Goal: Information Seeking & Learning: Learn about a topic

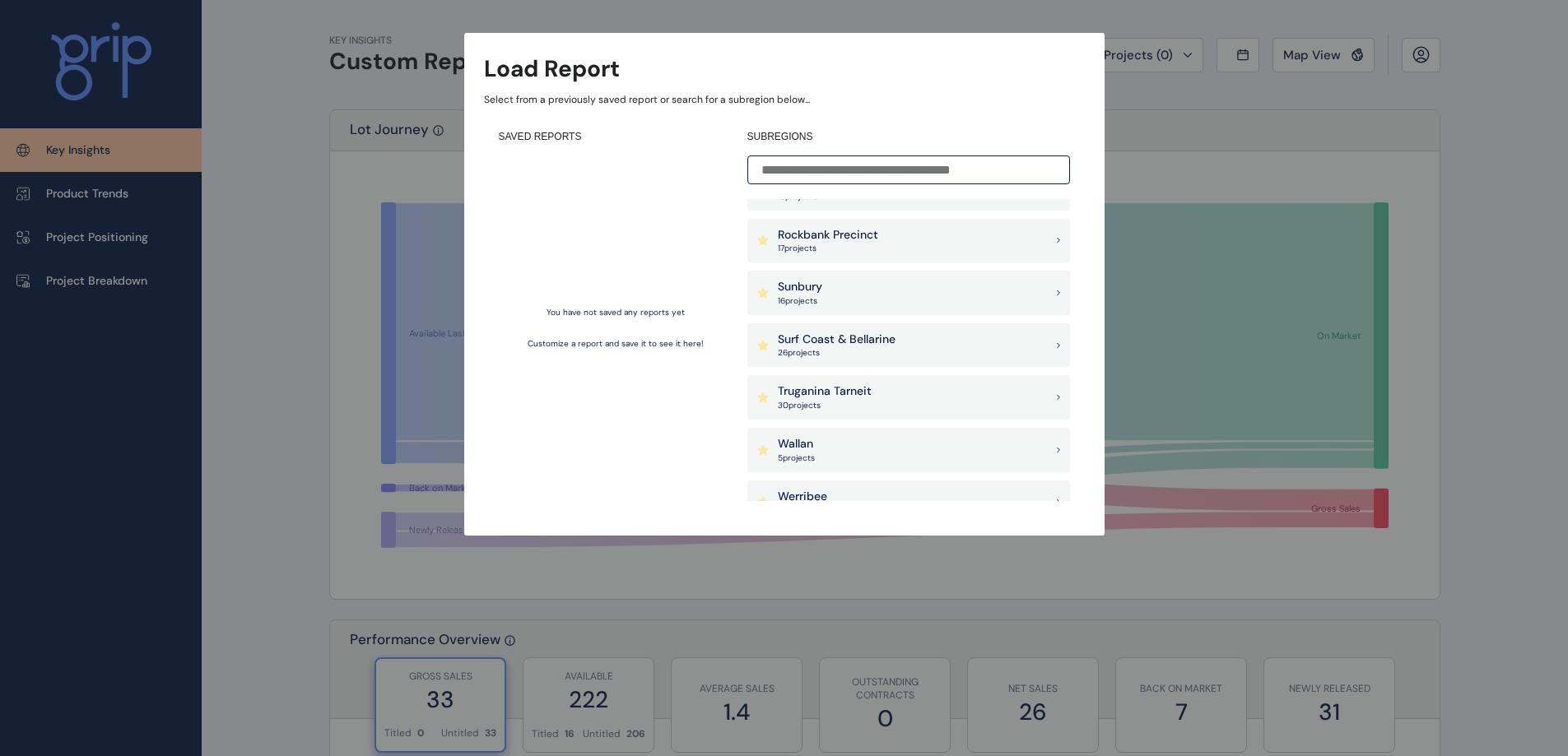
scroll to position [1289, 0]
click at [841, 342] on p "Surf Coast & Bellarine" at bounding box center [837, 339] width 118 height 17
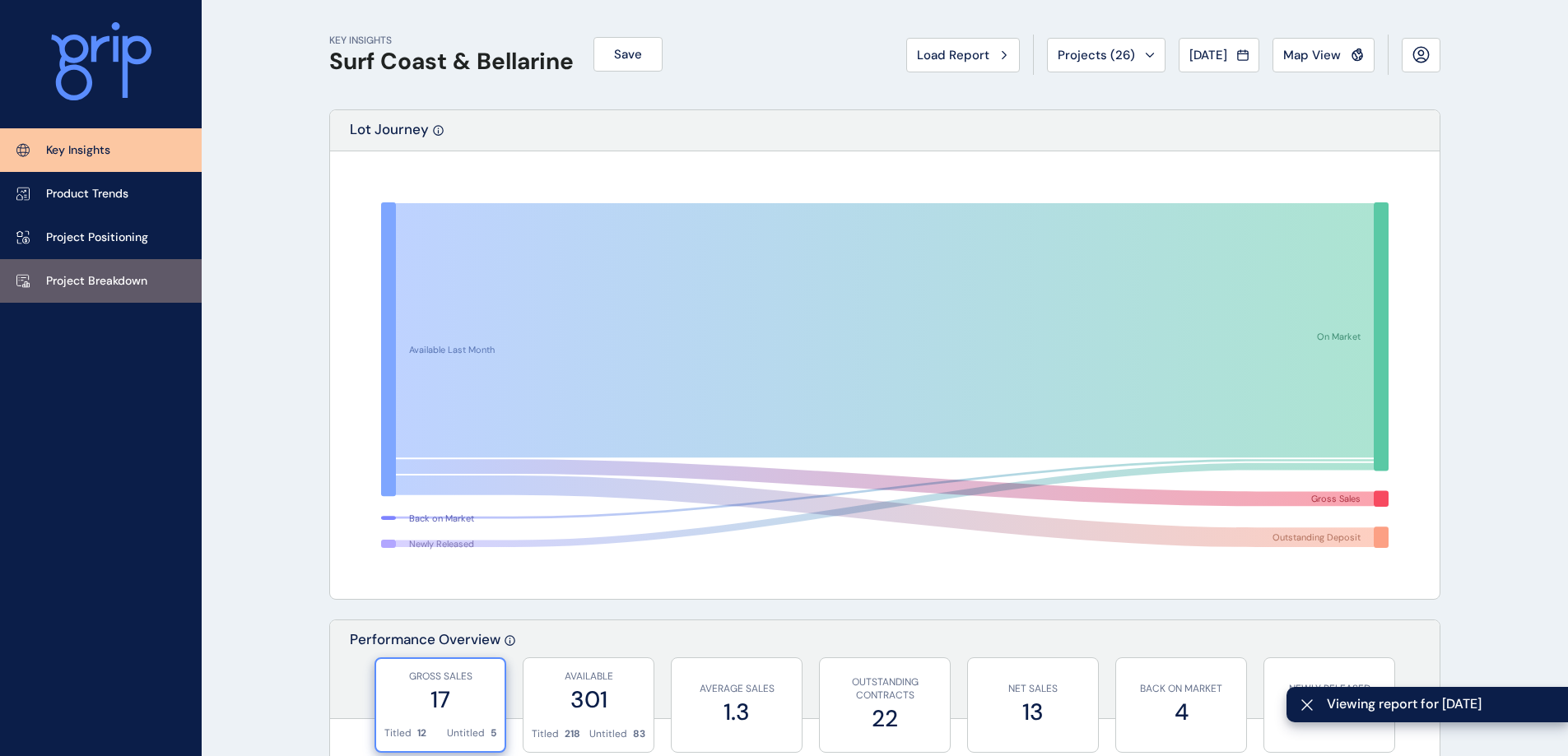
click at [87, 281] on p "Project Breakdown" at bounding box center [97, 281] width 101 height 17
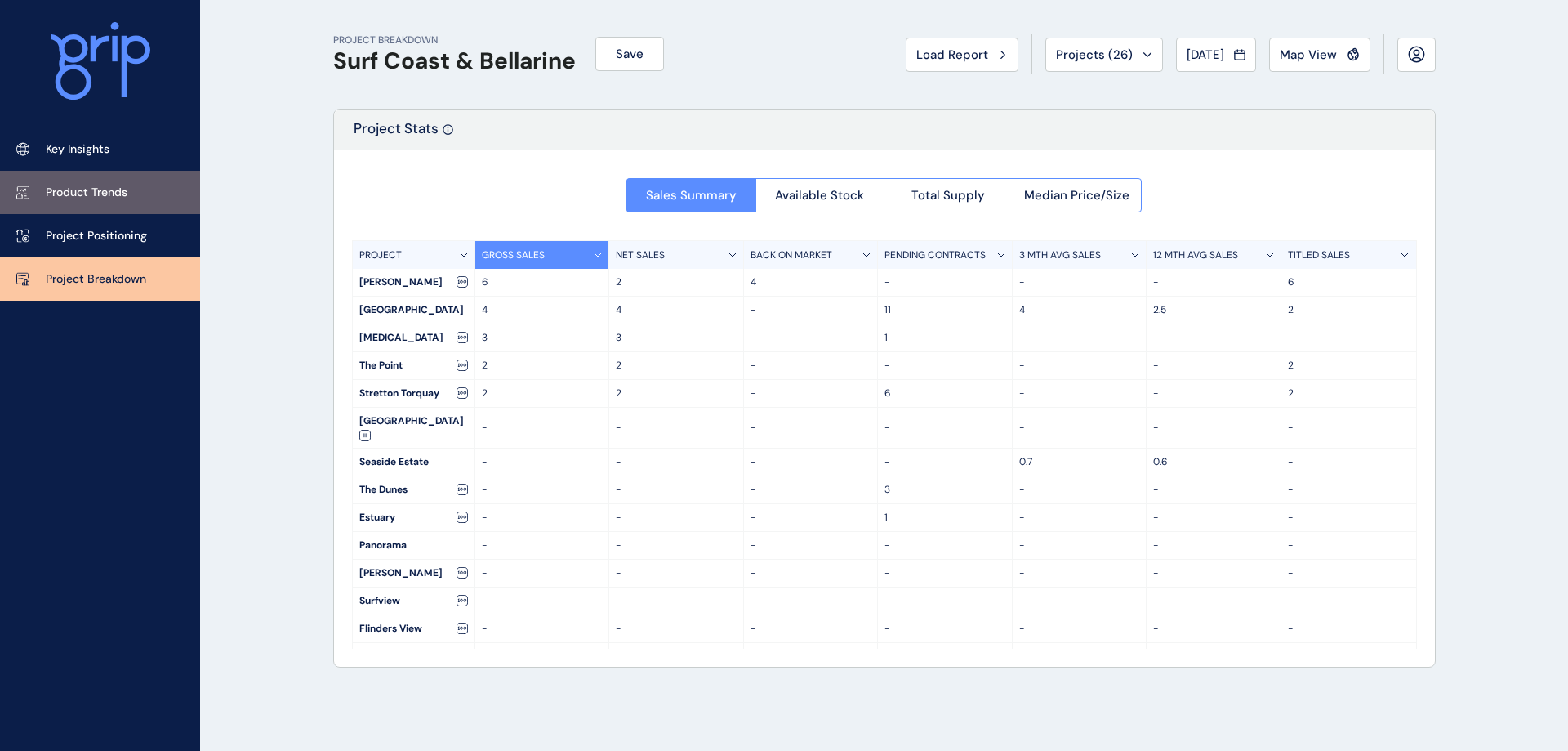
click at [108, 177] on link "Product Trends" at bounding box center [100, 191] width 200 height 43
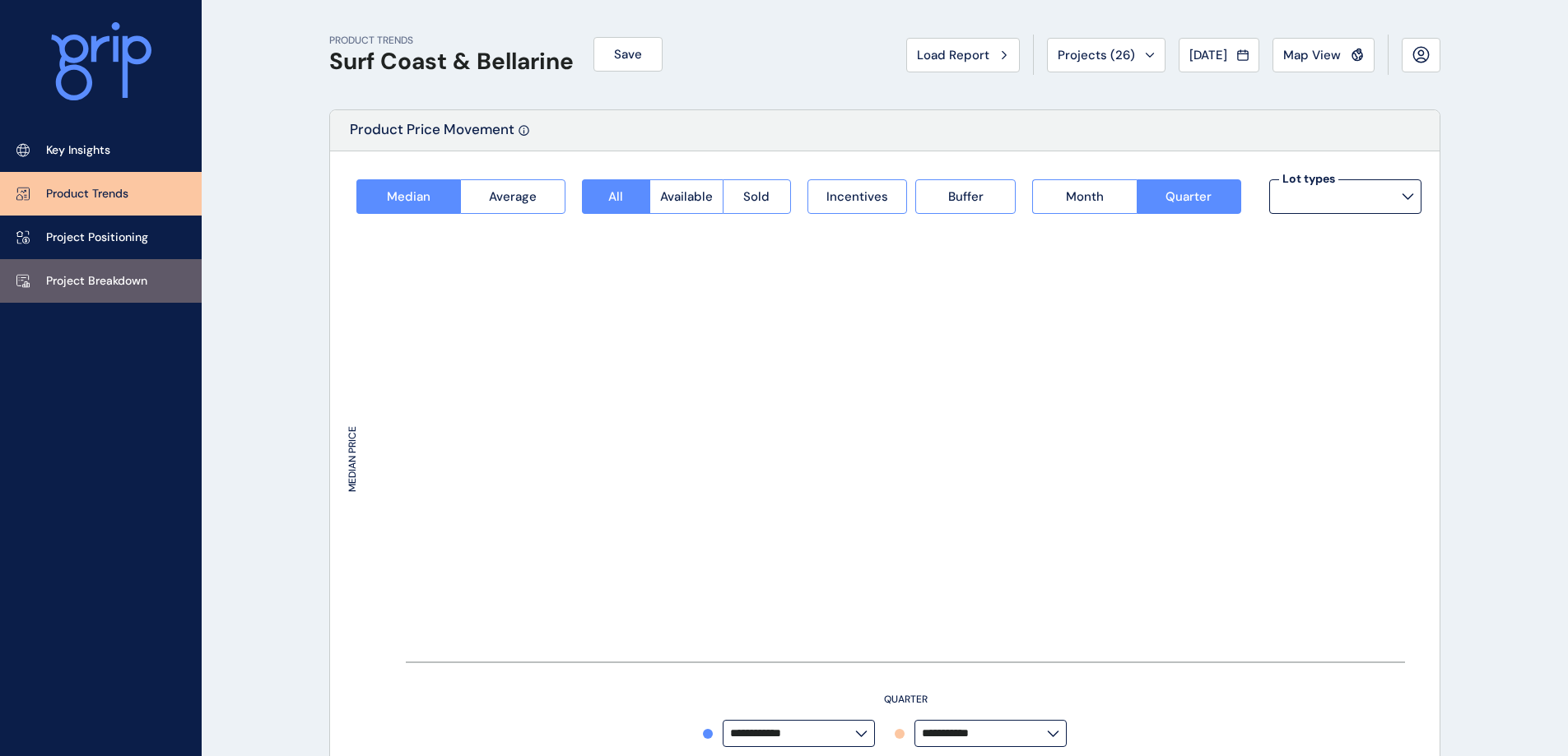
type input "*********"
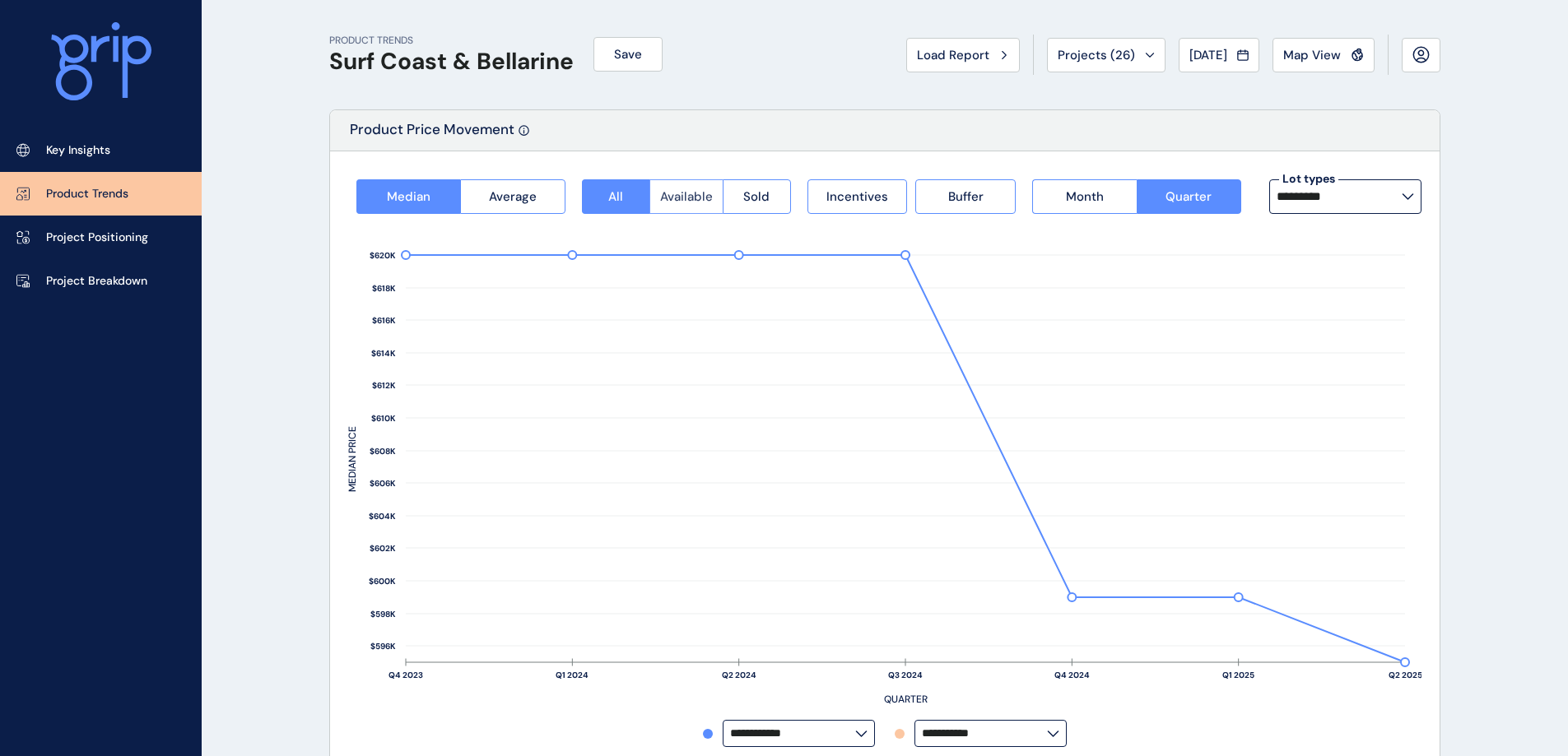
click at [682, 194] on span "Available" at bounding box center [686, 196] width 53 height 17
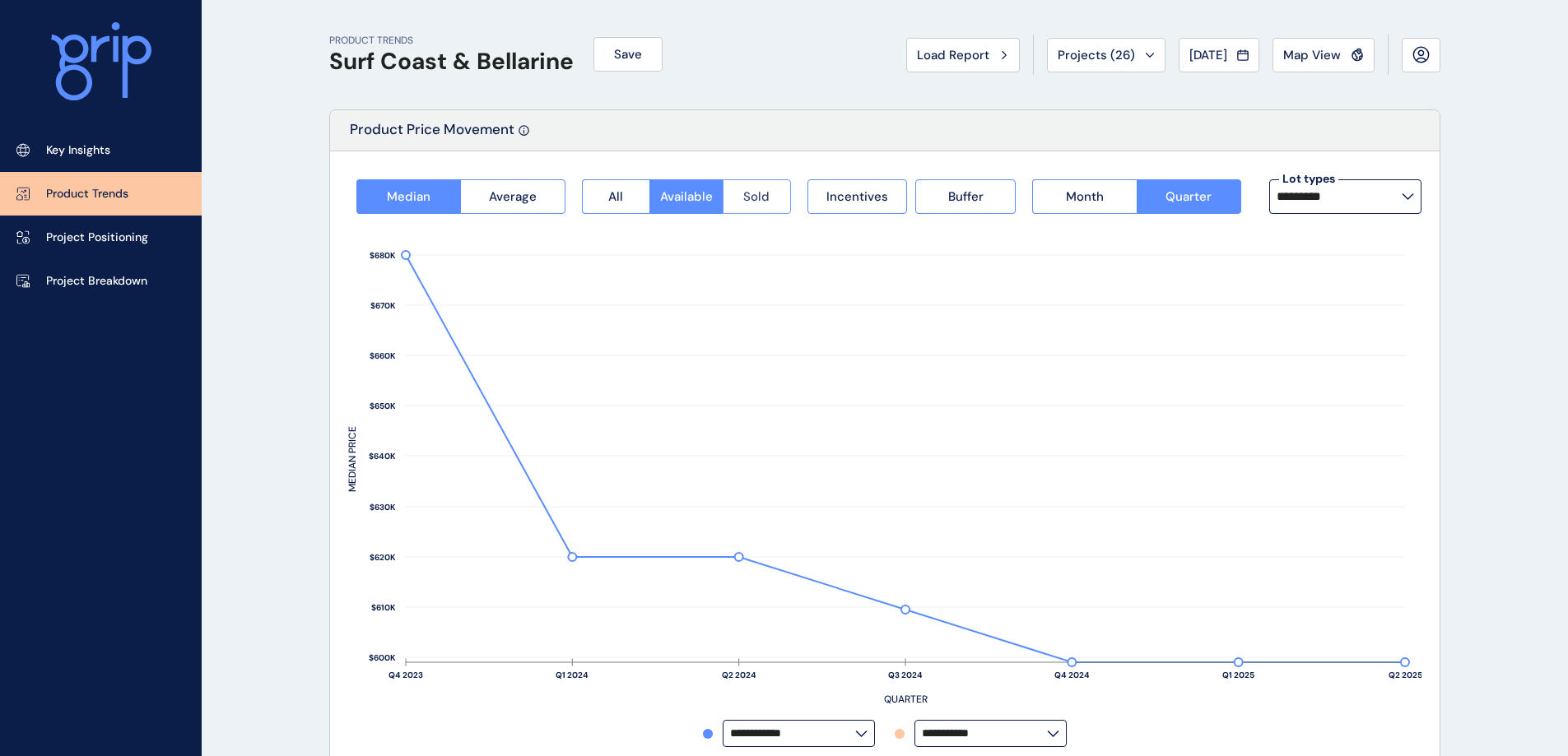
click at [751, 200] on span "Sold" at bounding box center [756, 196] width 27 height 17
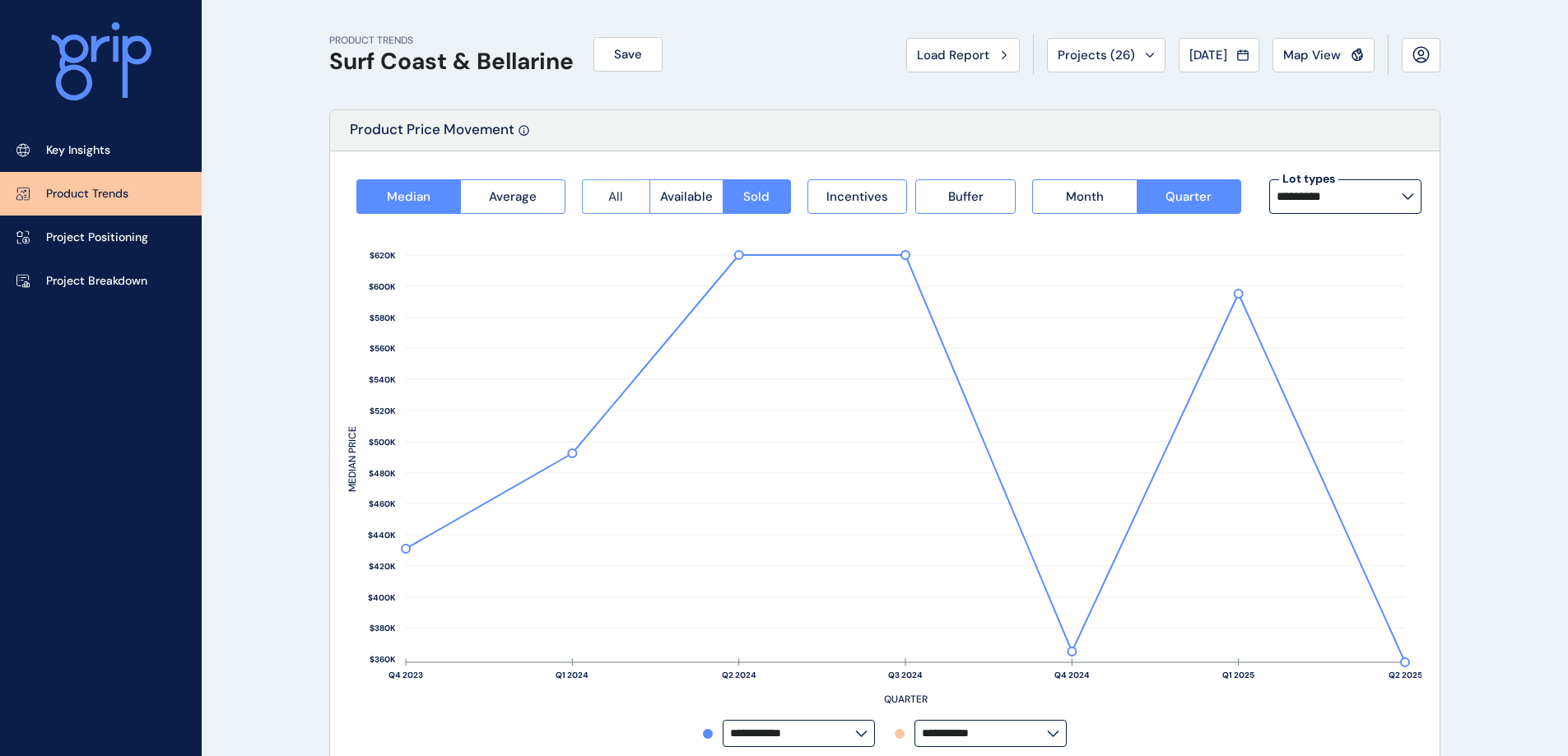
click at [609, 194] on span "All" at bounding box center [615, 196] width 15 height 17
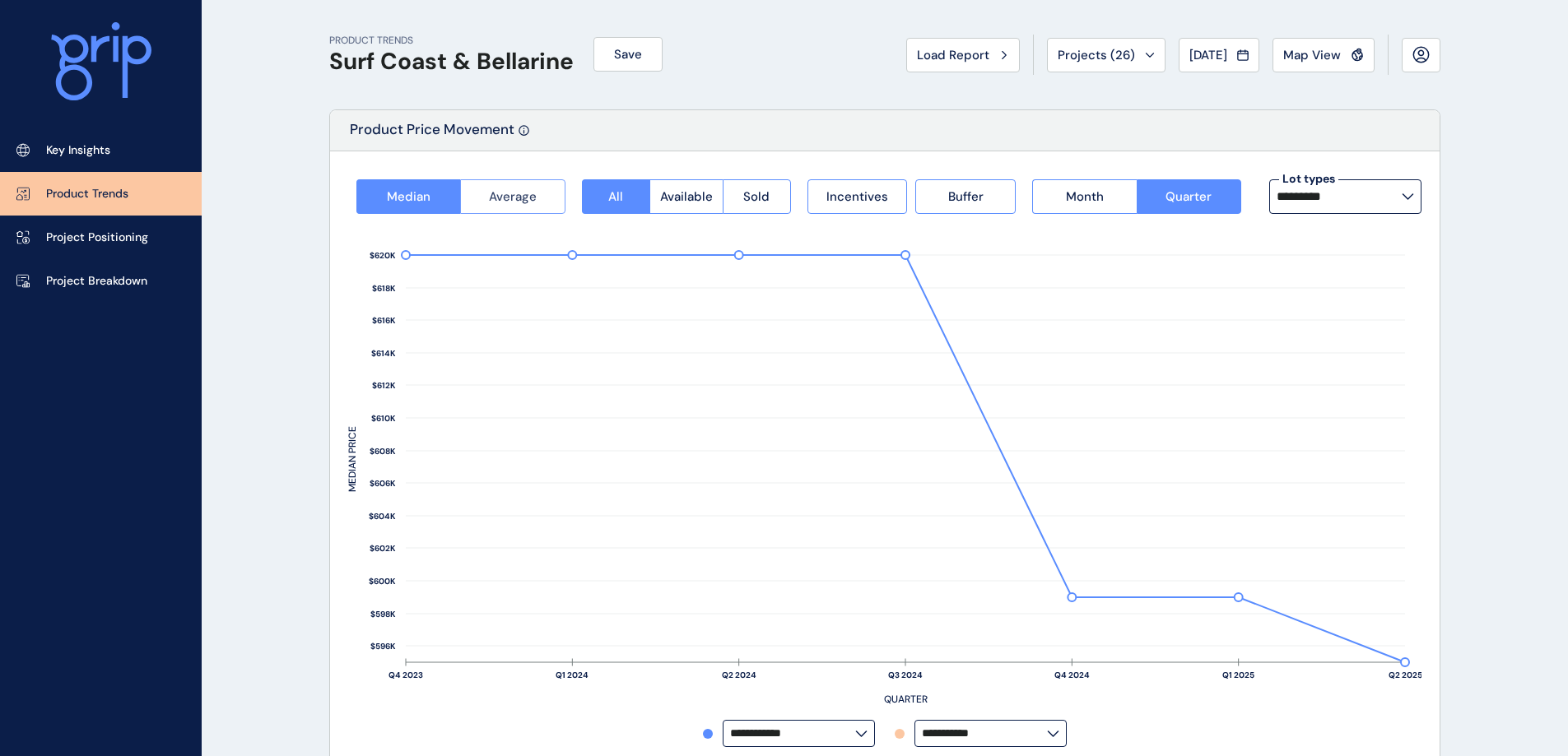
click at [504, 211] on button "Average" at bounding box center [512, 196] width 104 height 34
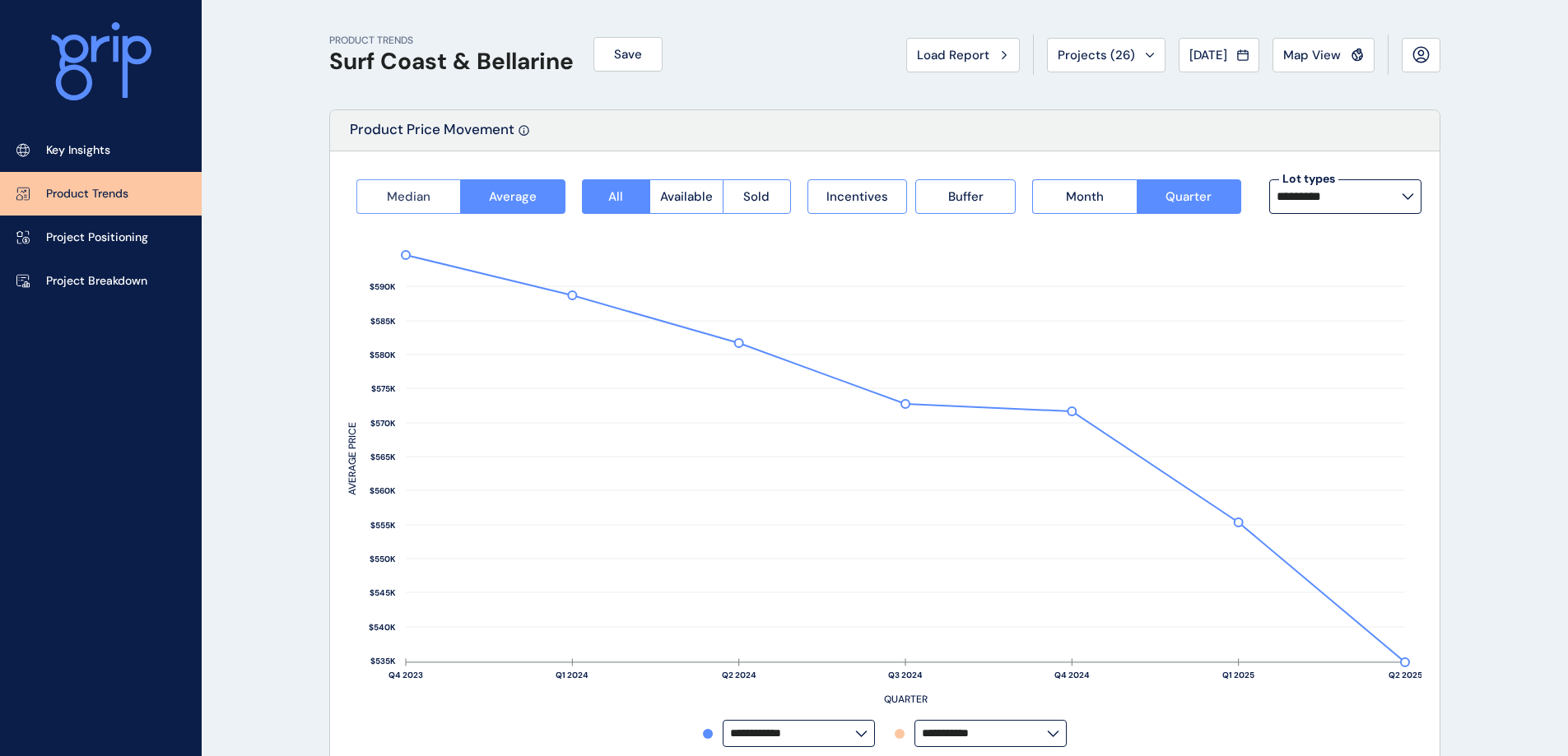
click at [419, 207] on button "Median" at bounding box center [408, 196] width 103 height 34
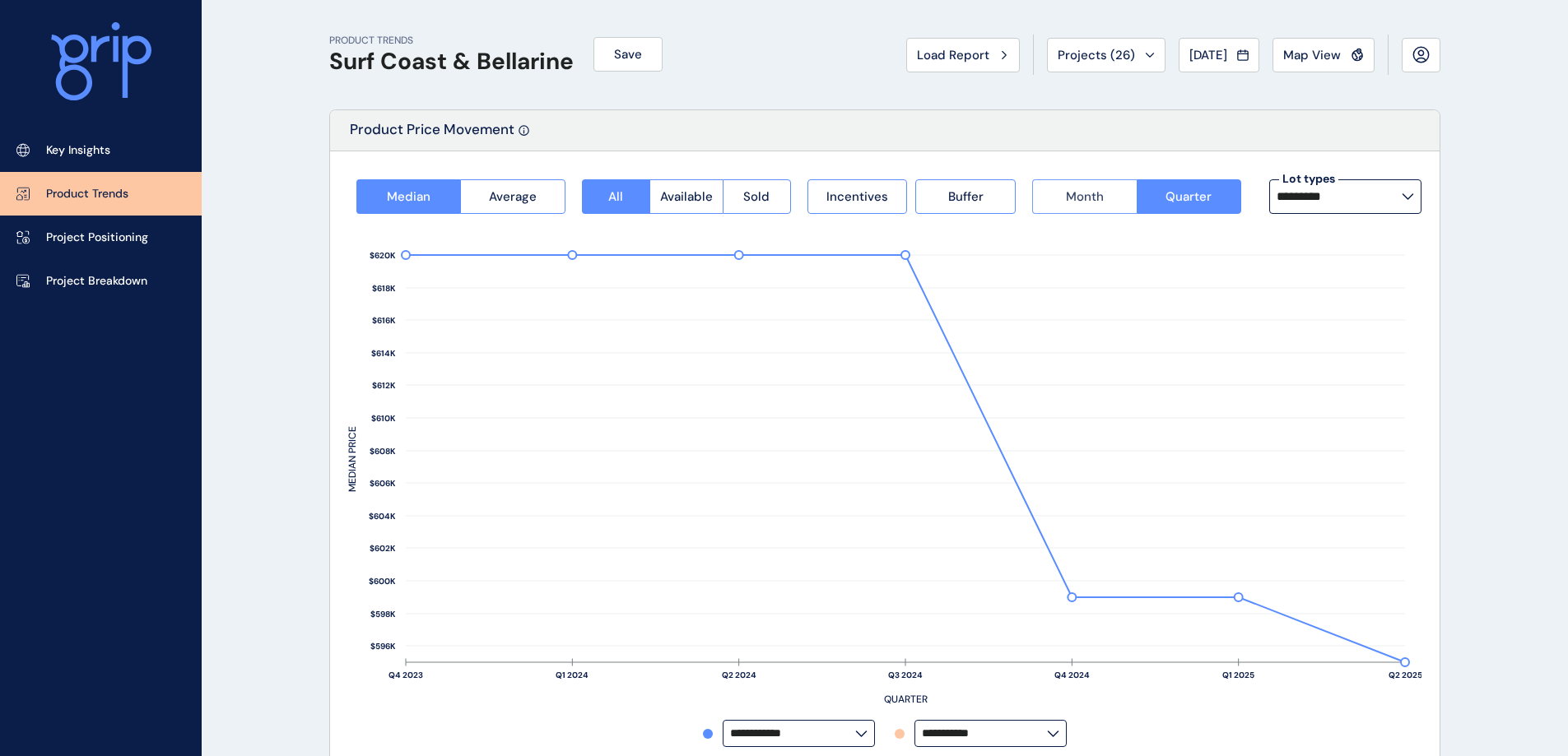
click at [1104, 194] on button "Month" at bounding box center [1084, 196] width 103 height 34
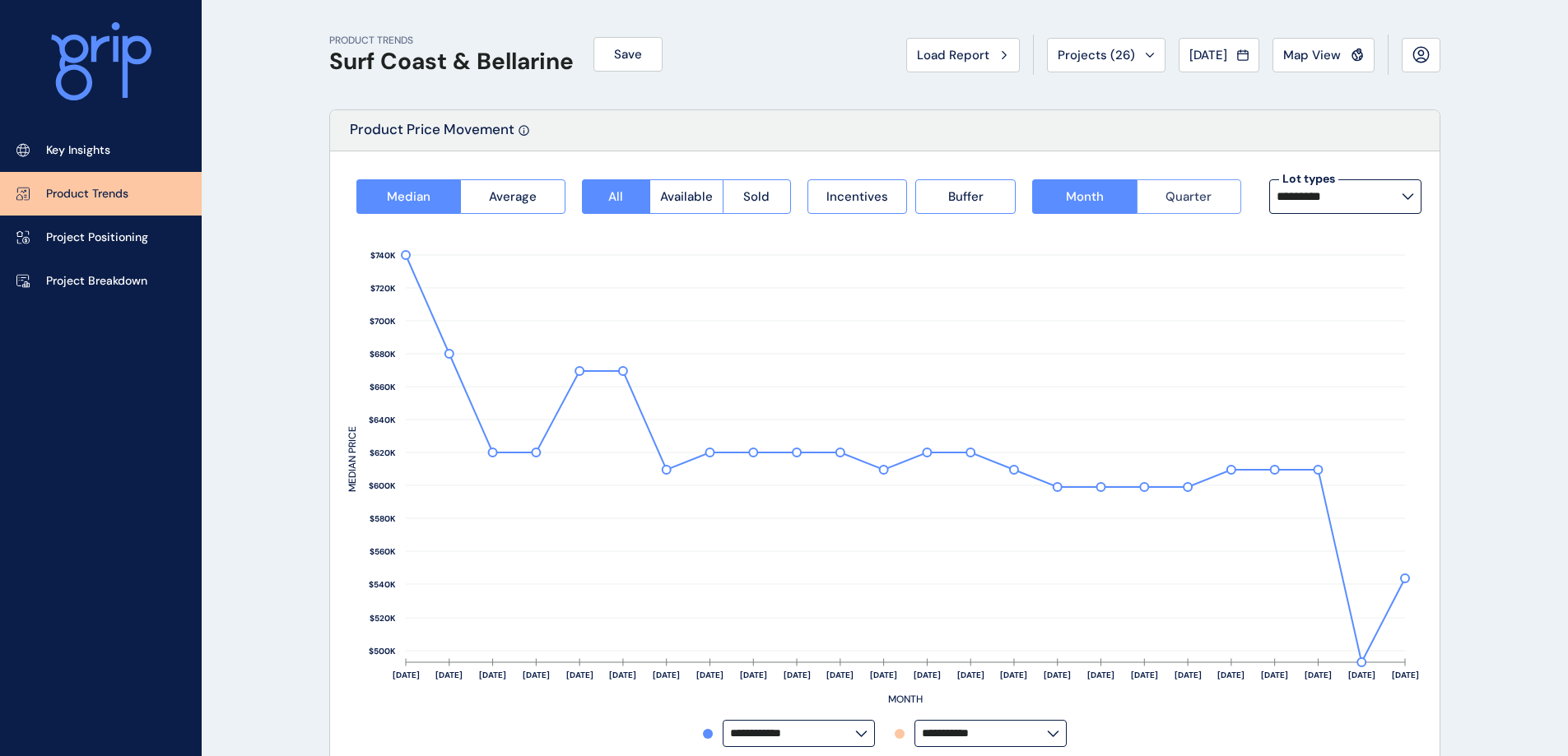
click at [1206, 213] on button "Quarter" at bounding box center [1188, 196] width 104 height 34
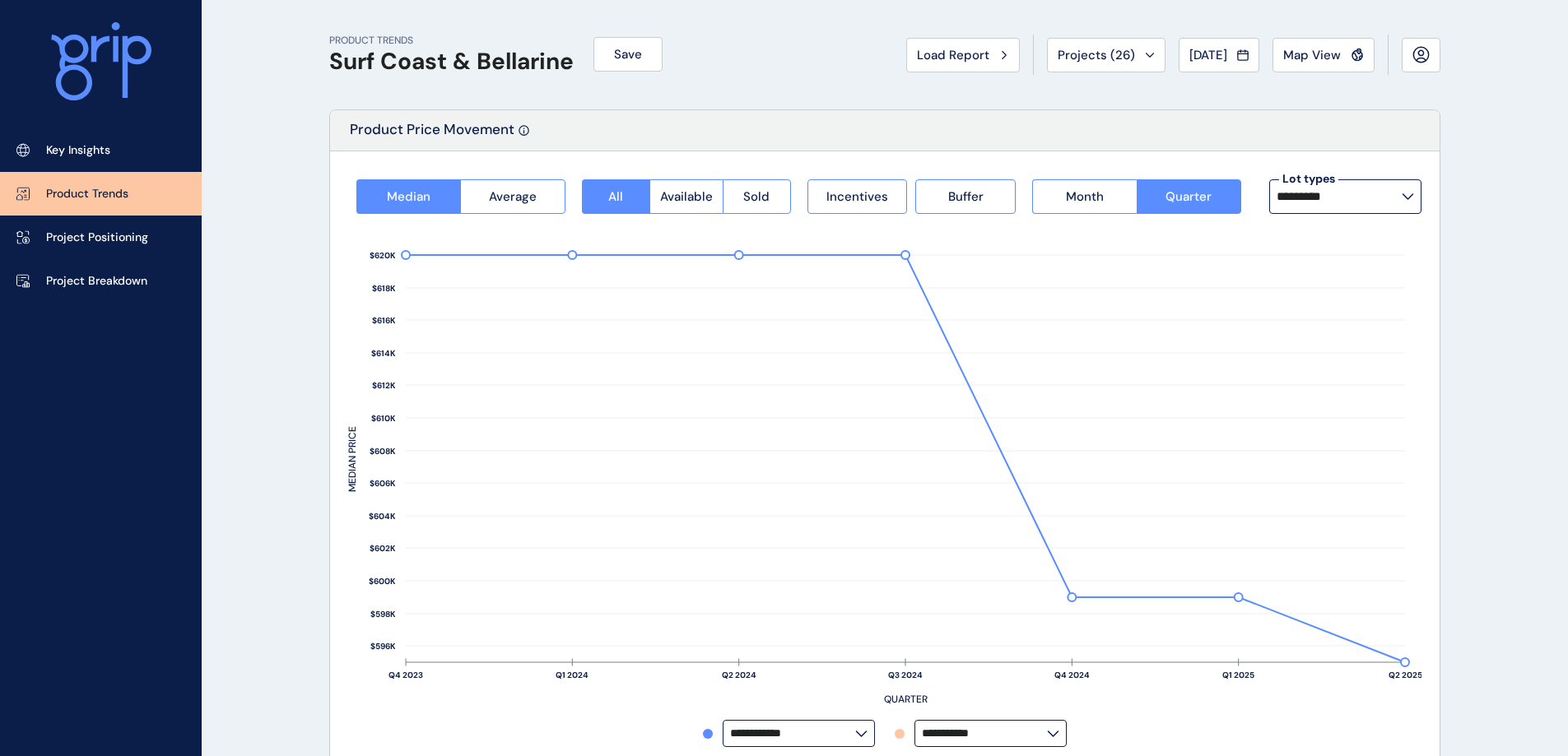
click at [1365, 201] on input "*********" at bounding box center [1339, 196] width 125 height 13
click at [1312, 281] on p "12.5m x 28m" at bounding box center [1315, 279] width 68 height 17
type input "**********"
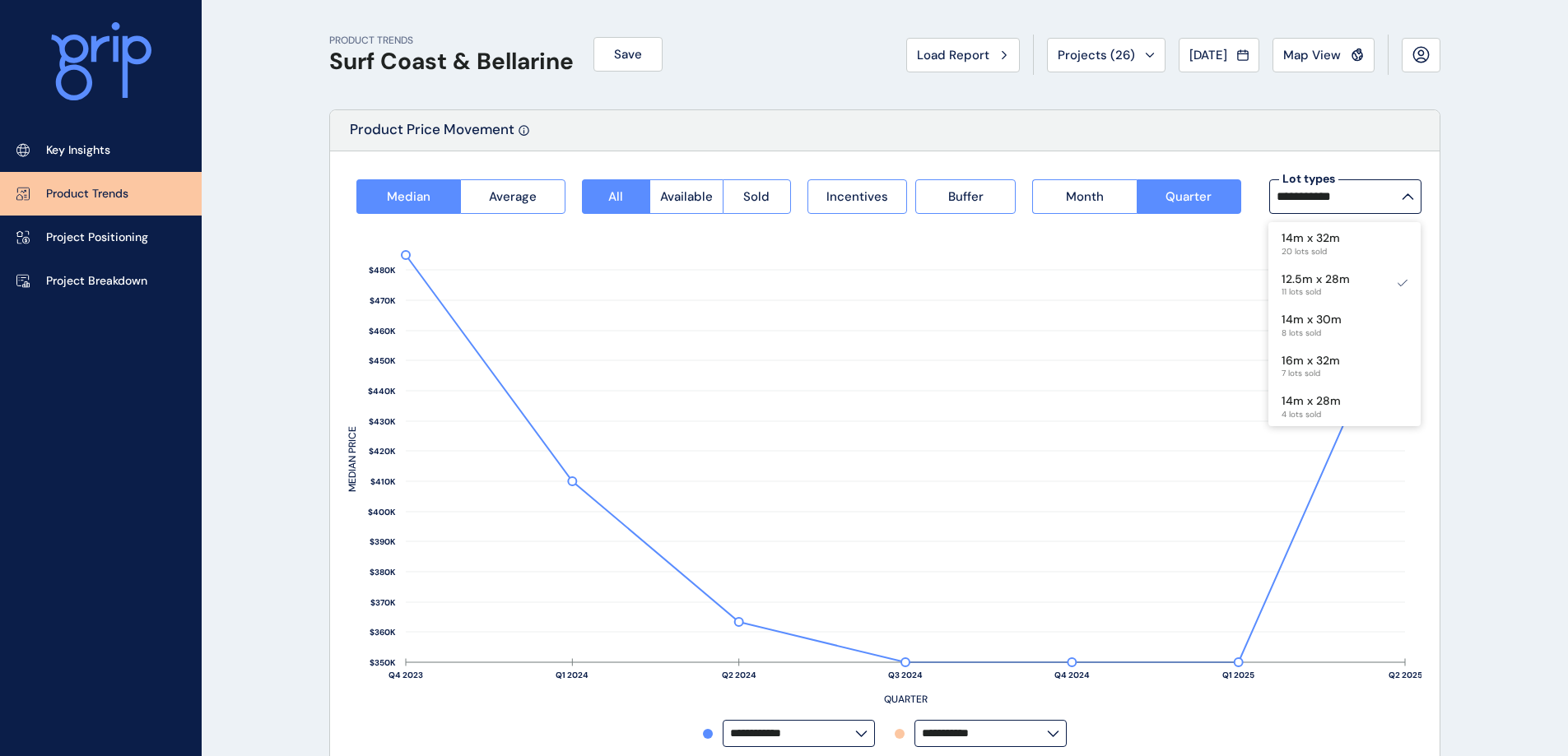
click at [1388, 210] on label "**********" at bounding box center [1345, 196] width 152 height 34
click at [1360, 325] on div "14m x 30m 8 lots sold" at bounding box center [1344, 324] width 152 height 41
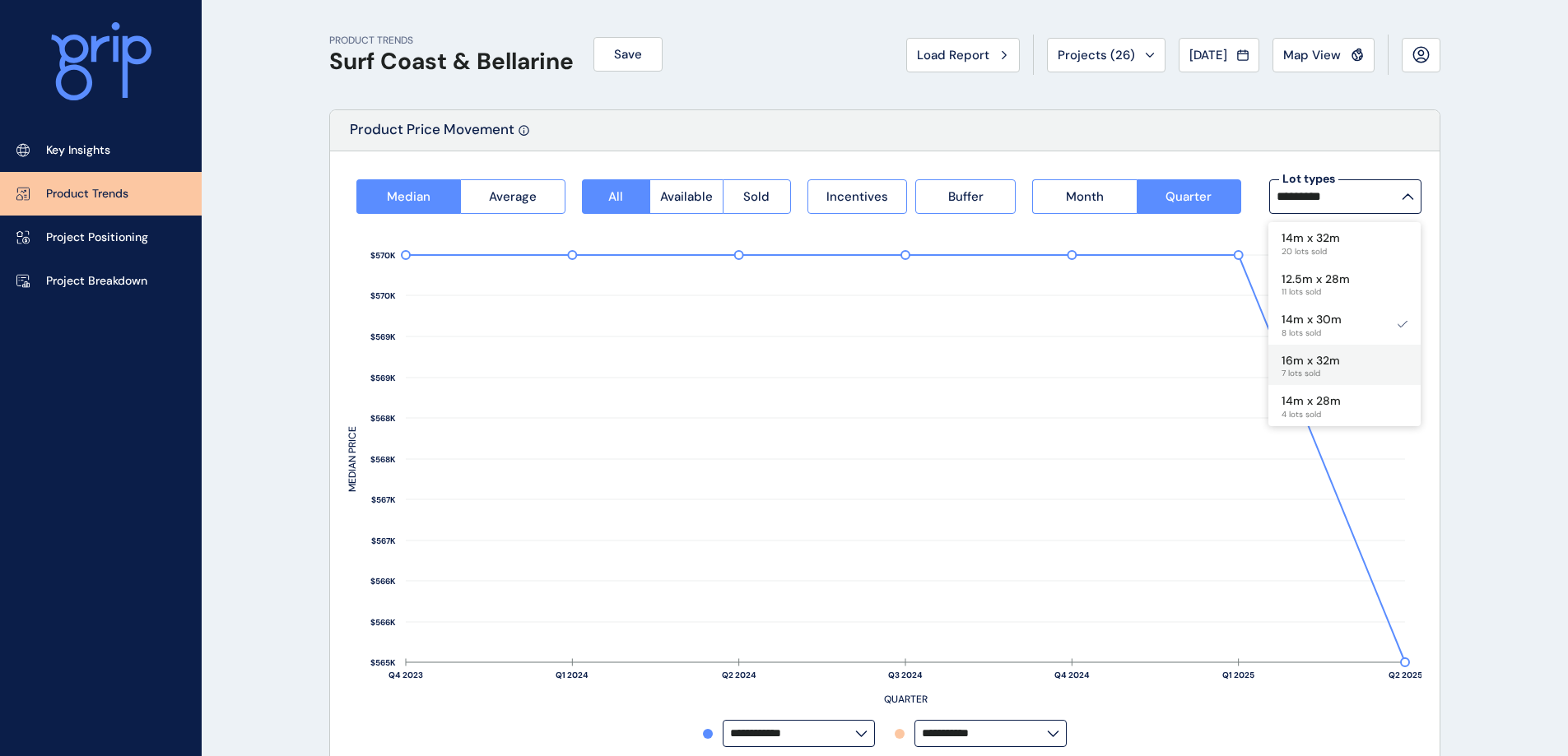
click at [1321, 361] on p "16m x 32m" at bounding box center [1310, 361] width 58 height 17
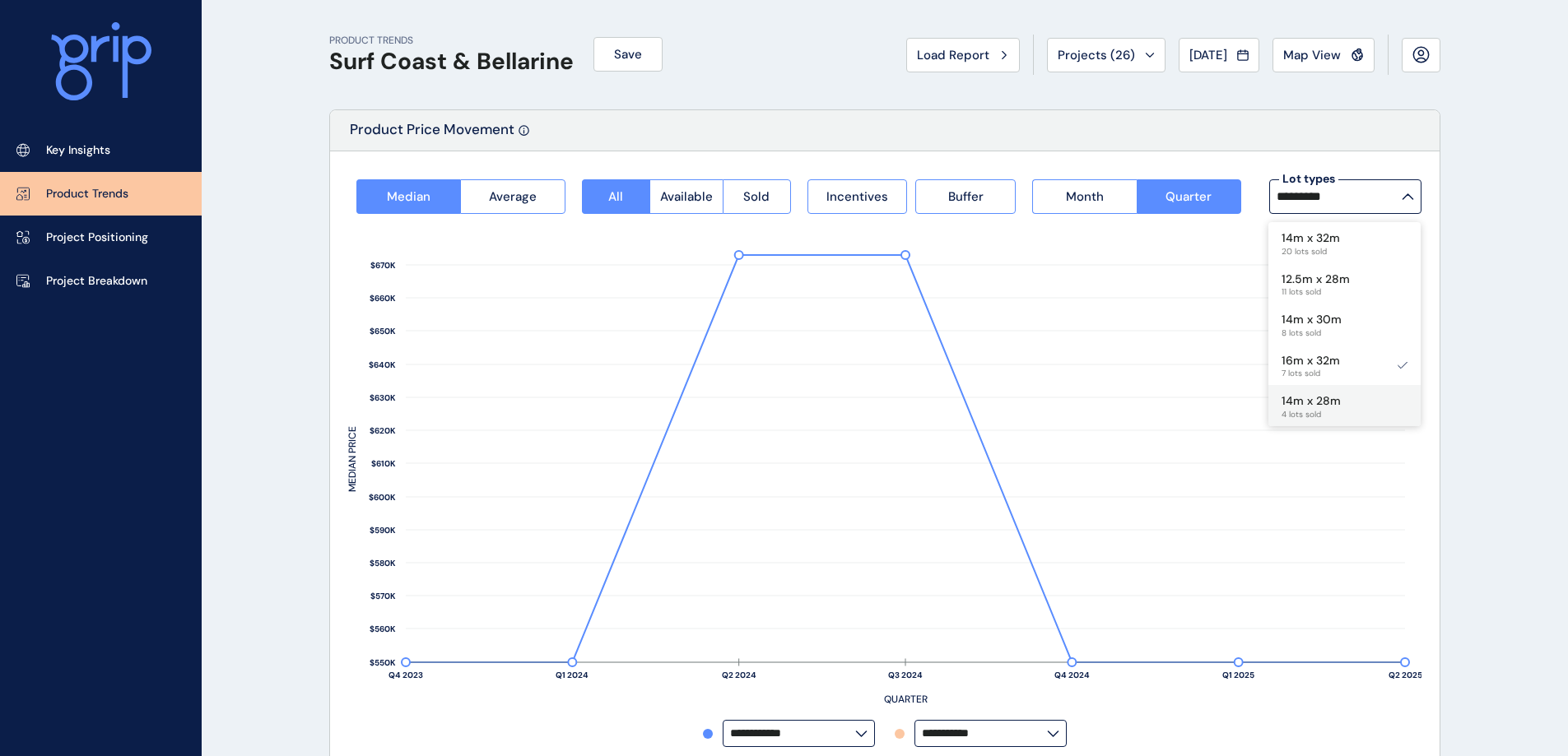
click at [1320, 406] on p "14m x 28m" at bounding box center [1311, 402] width 59 height 17
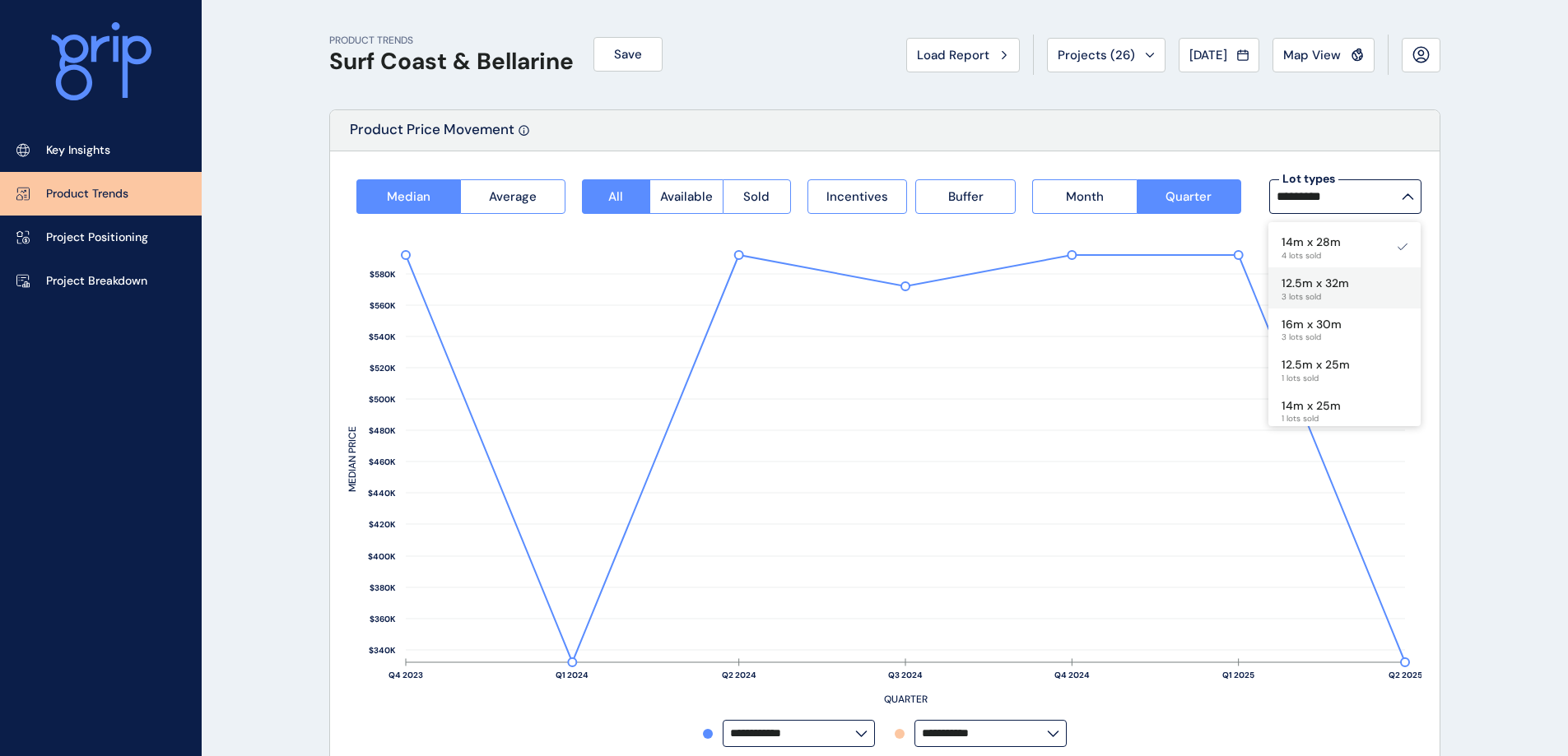
click at [1315, 292] on span "3 lots sold" at bounding box center [1314, 297] width 67 height 10
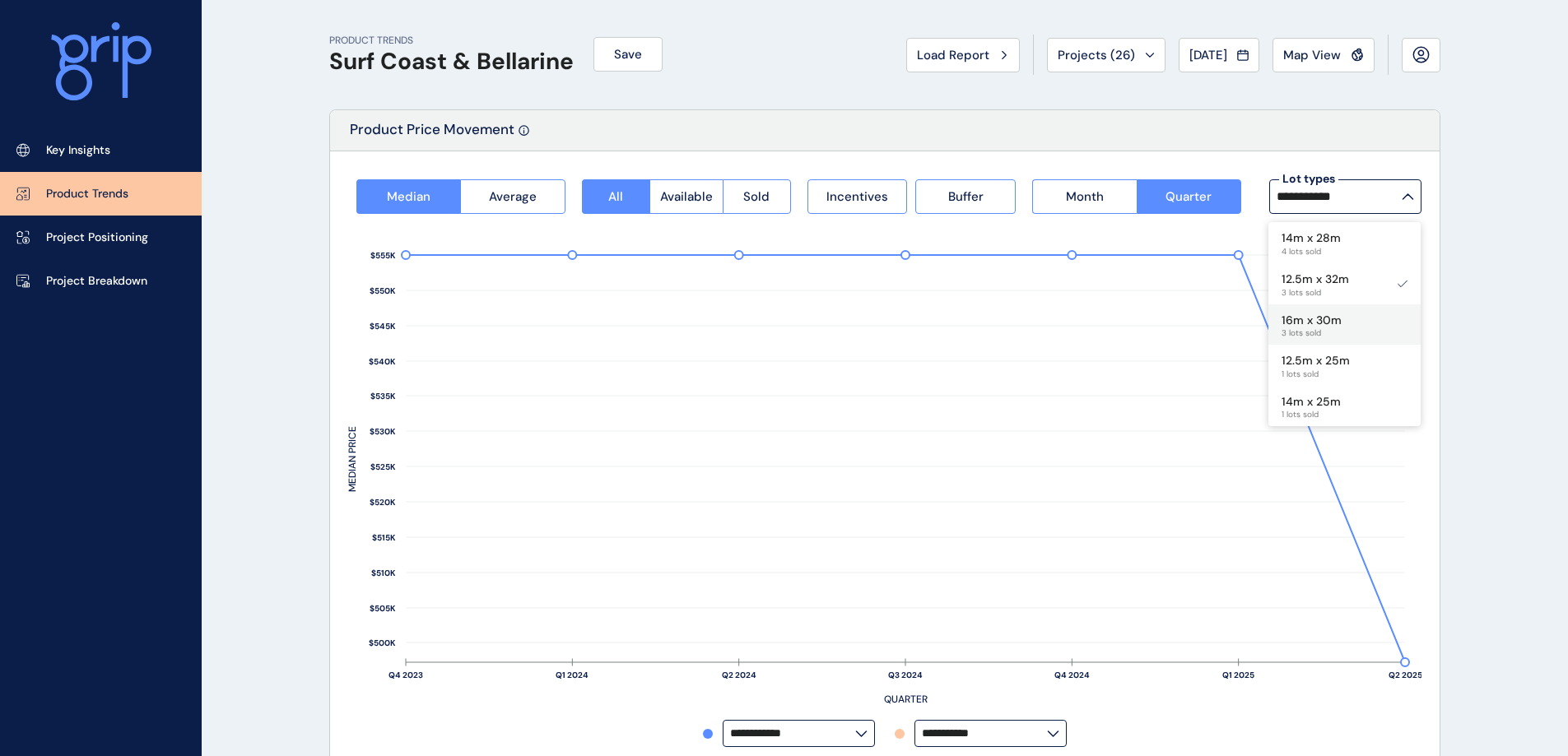
click at [1325, 321] on p "16m x 30m" at bounding box center [1311, 321] width 60 height 17
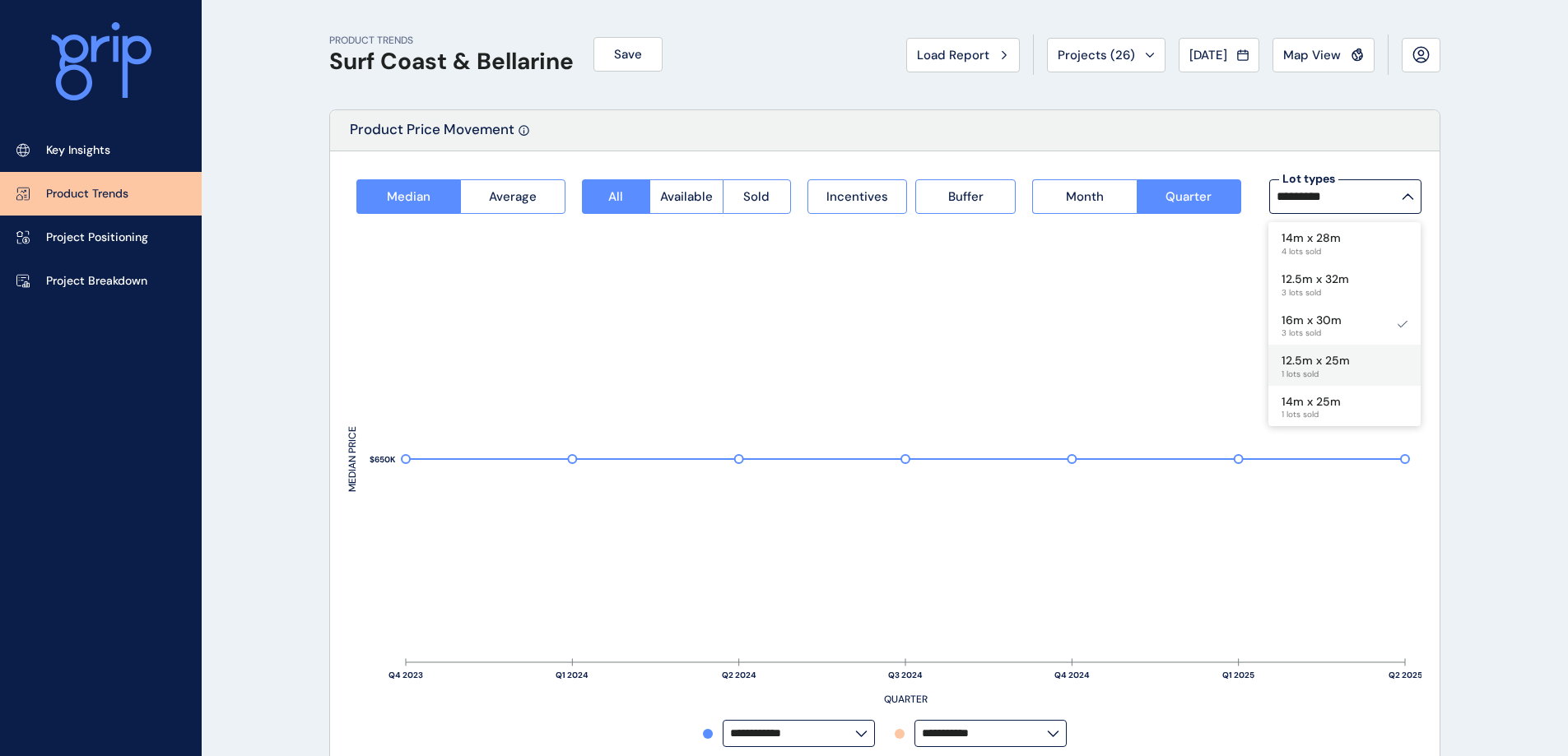
click at [1322, 371] on span "1 lots sold" at bounding box center [1315, 374] width 68 height 10
click at [1315, 329] on span "1 lots sold" at bounding box center [1311, 334] width 59 height 10
click at [1339, 370] on span "1 lots sold" at bounding box center [1315, 373] width 69 height 10
click at [1296, 408] on p "12.5m x 30m" at bounding box center [1315, 402] width 69 height 17
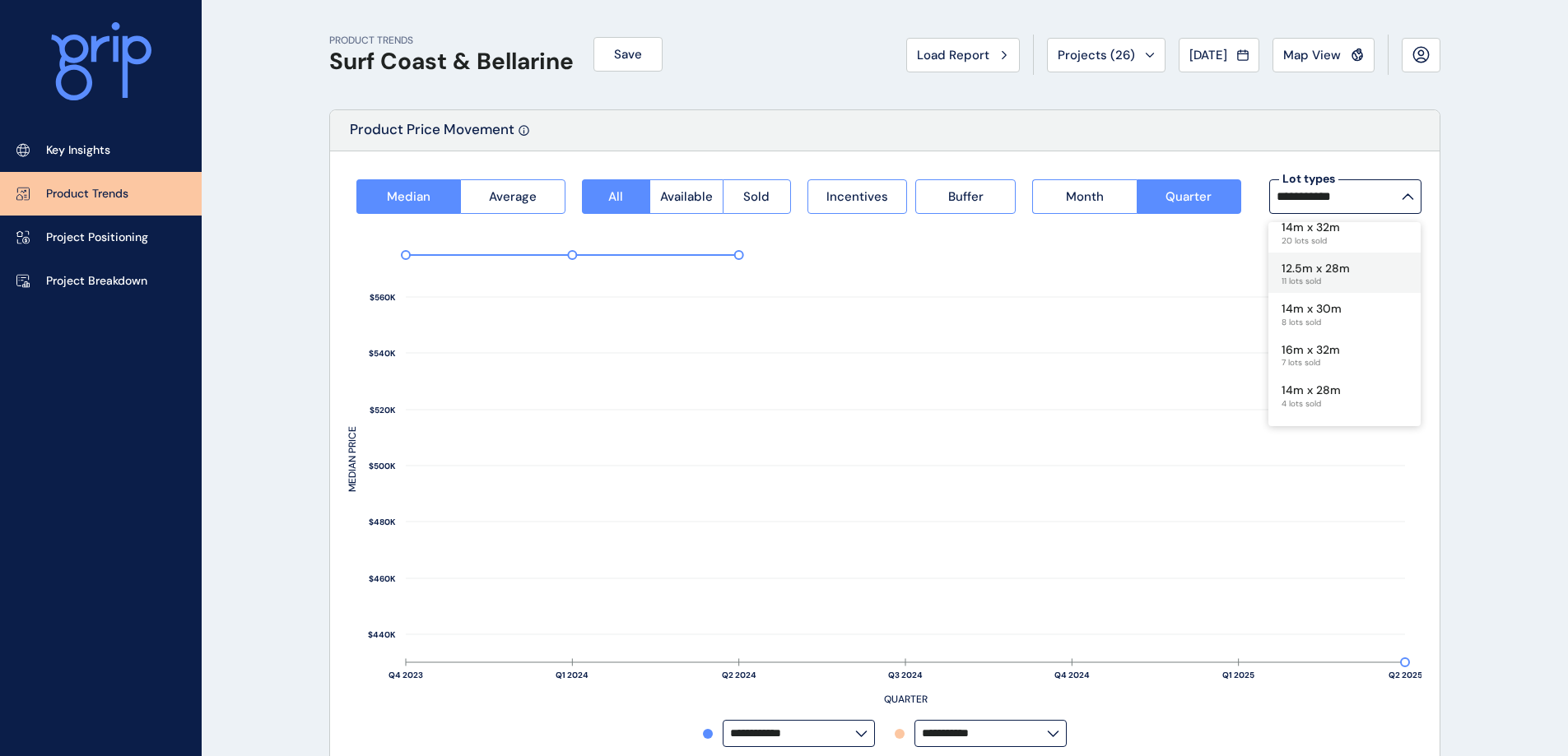
scroll to position [0, 0]
click at [1322, 239] on p "14m x 32m" at bounding box center [1310, 239] width 58 height 17
type input "*********"
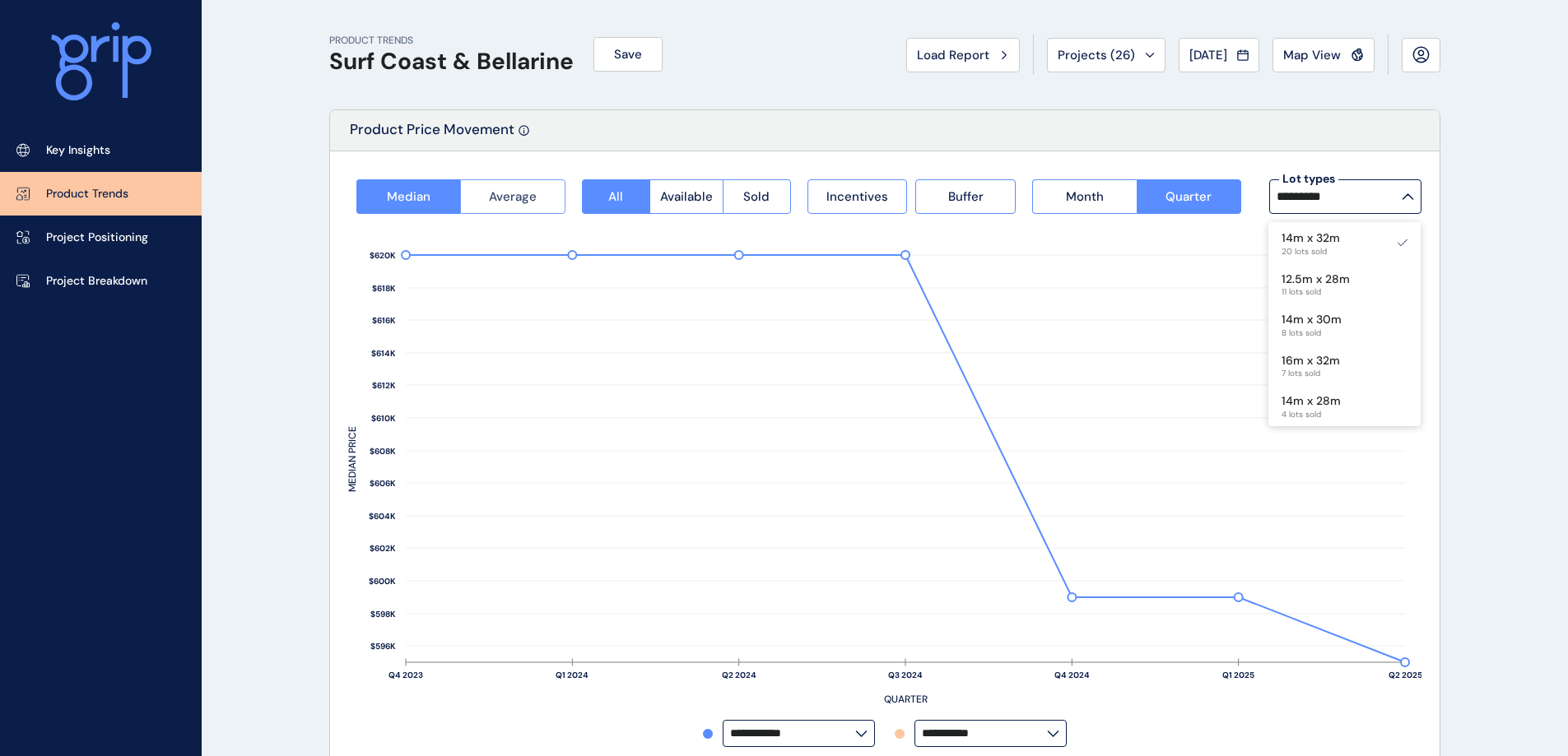
click at [496, 189] on span "Average" at bounding box center [513, 196] width 48 height 17
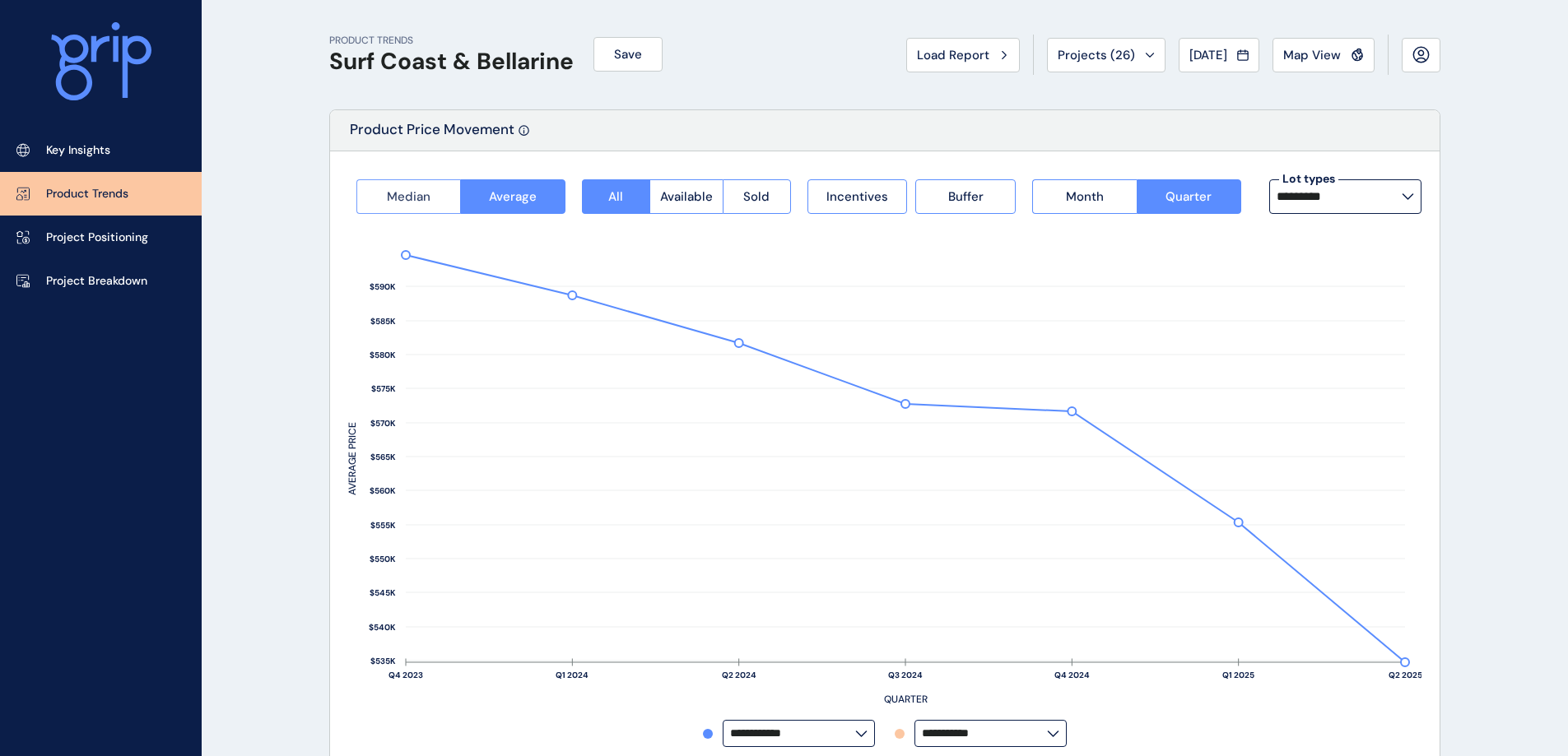
click at [410, 190] on span "Median" at bounding box center [408, 196] width 43 height 17
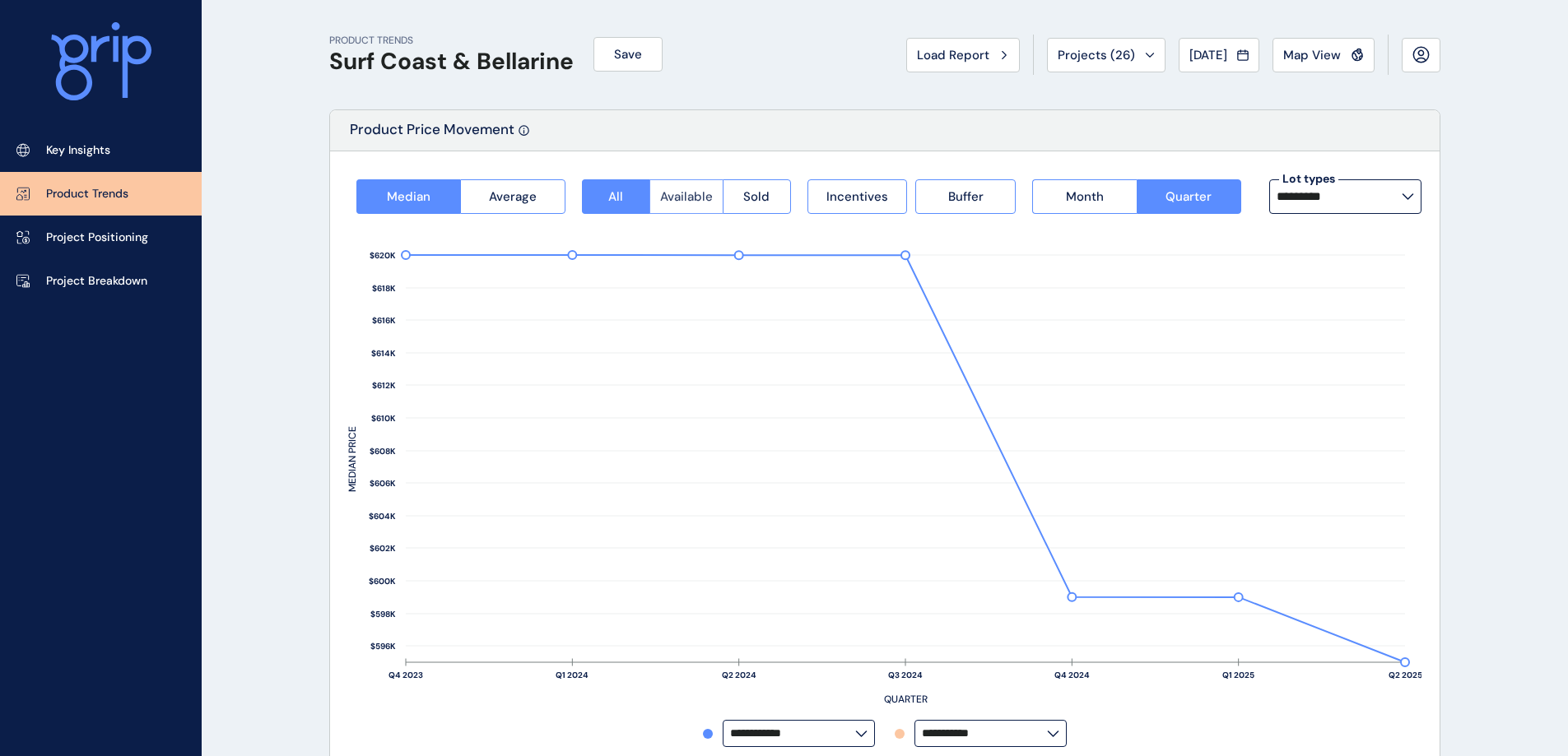
click at [662, 196] on span "Available" at bounding box center [686, 196] width 53 height 17
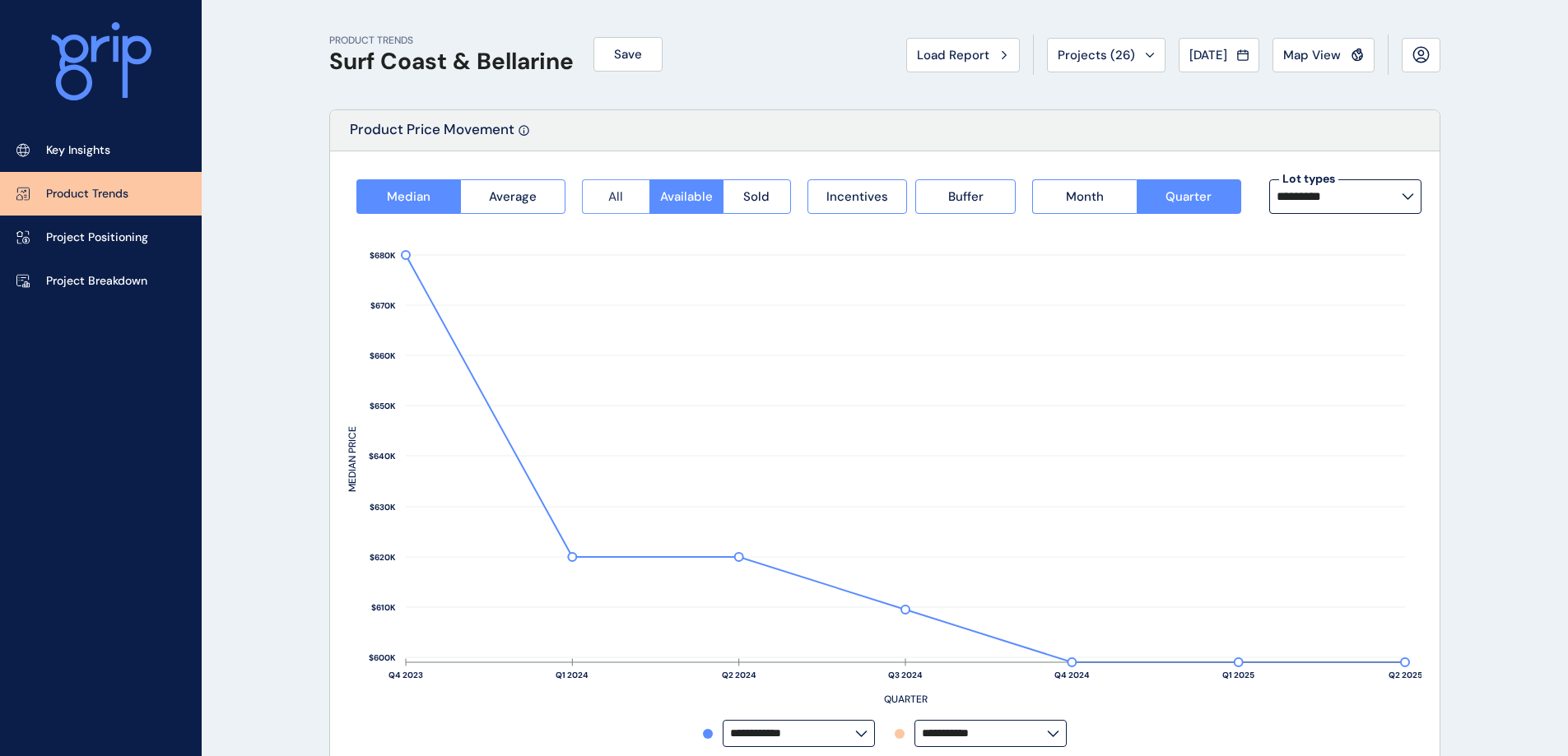
click at [625, 200] on button "All" at bounding box center [615, 196] width 67 height 34
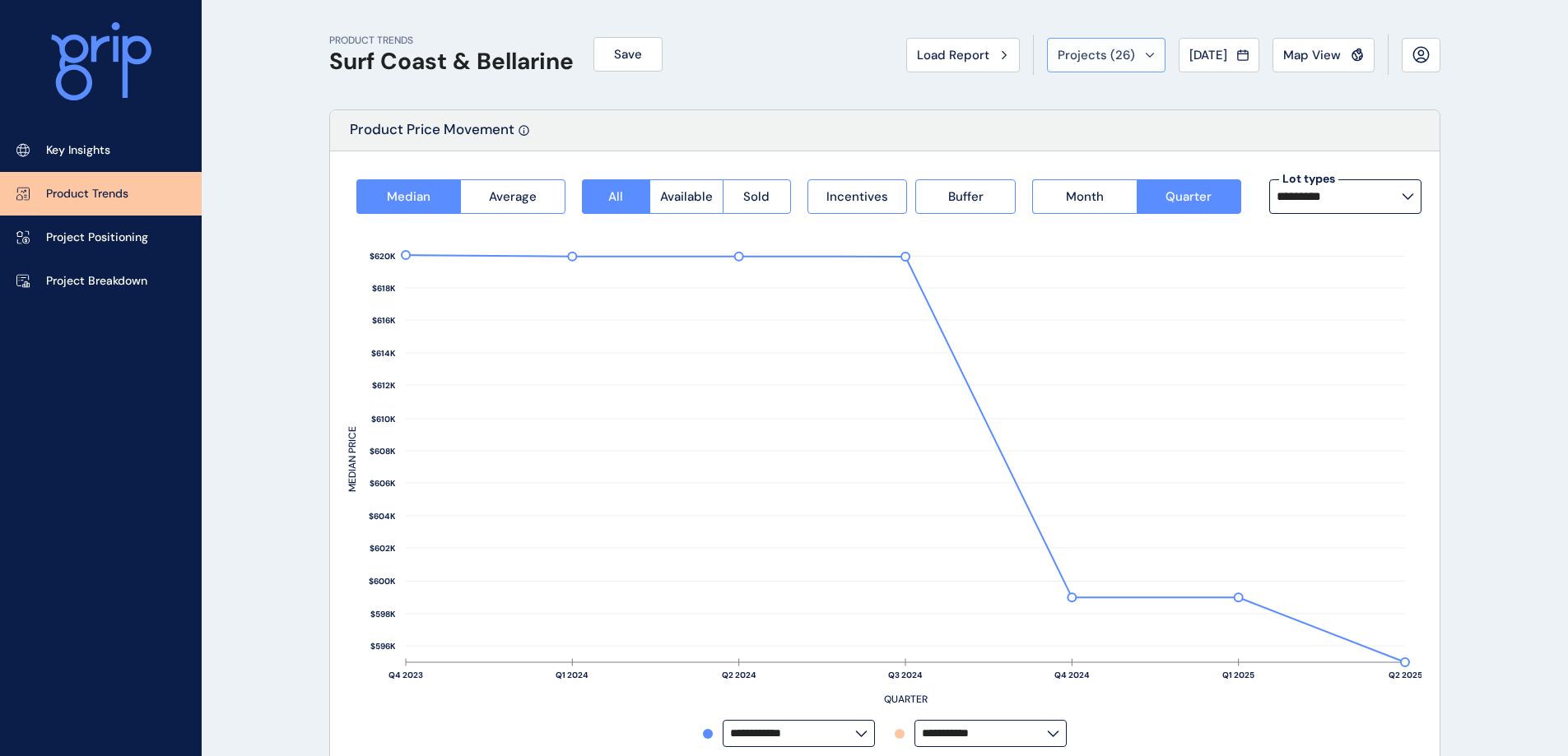
click at [1111, 58] on span "Projects ( 26 )" at bounding box center [1097, 55] width 77 height 17
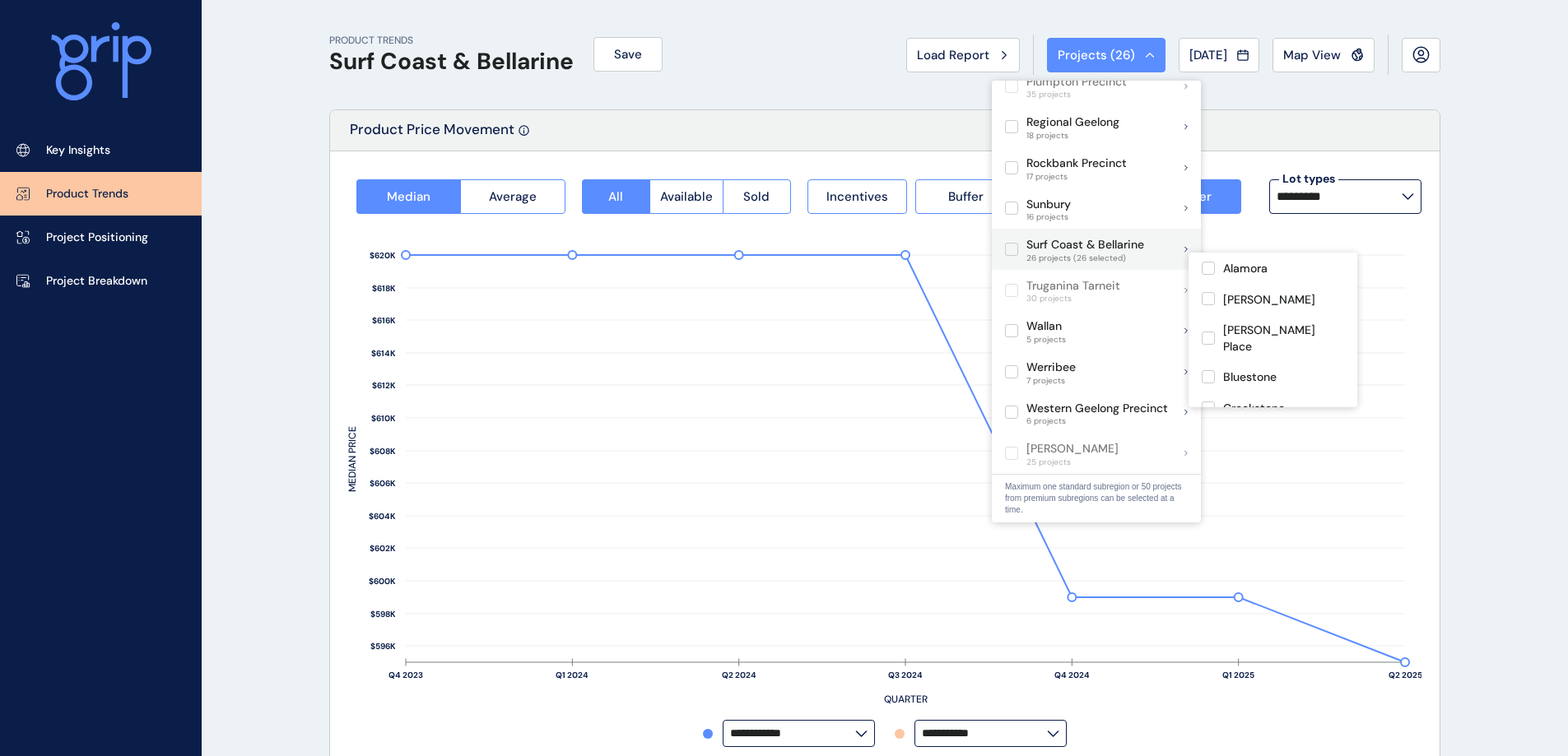
scroll to position [986, 0]
click at [1179, 231] on div "Surf Coast & Bellarine 26 projects (26 selected)" at bounding box center [1096, 248] width 209 height 41
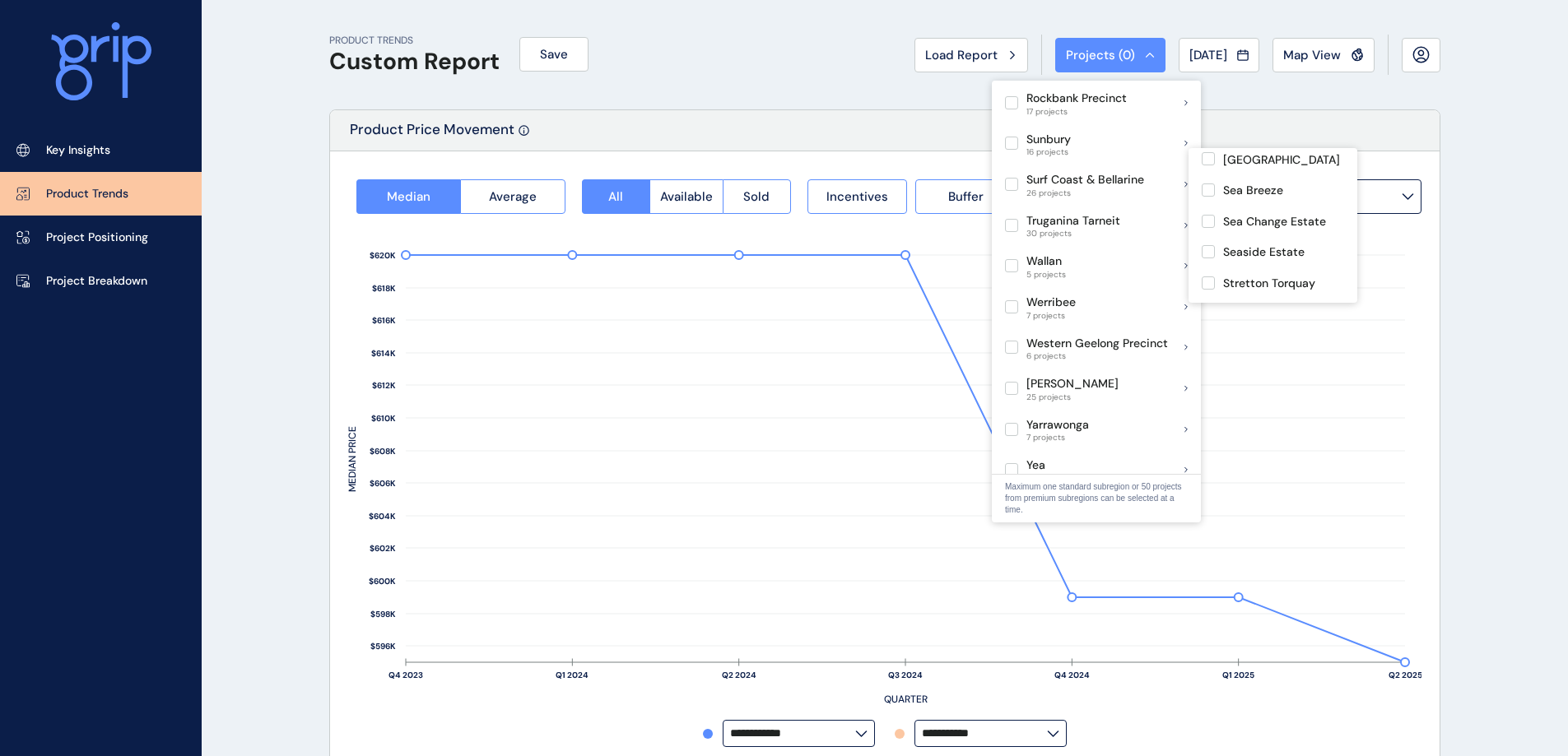
scroll to position [552, 0]
click at [1210, 267] on label at bounding box center [1208, 261] width 13 height 13
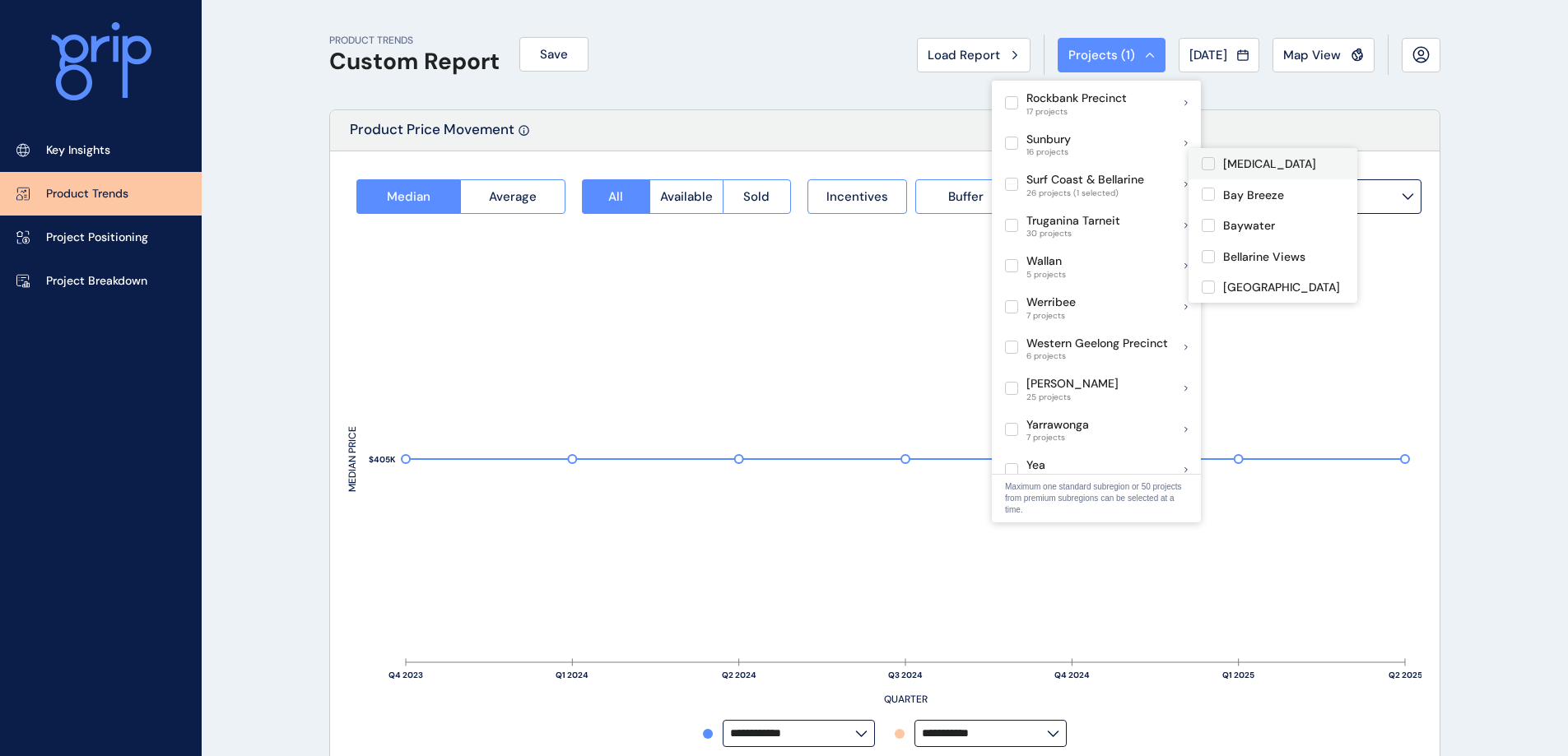
click at [1204, 164] on label at bounding box center [1208, 163] width 13 height 13
click at [1211, 190] on label at bounding box center [1208, 183] width 13 height 13
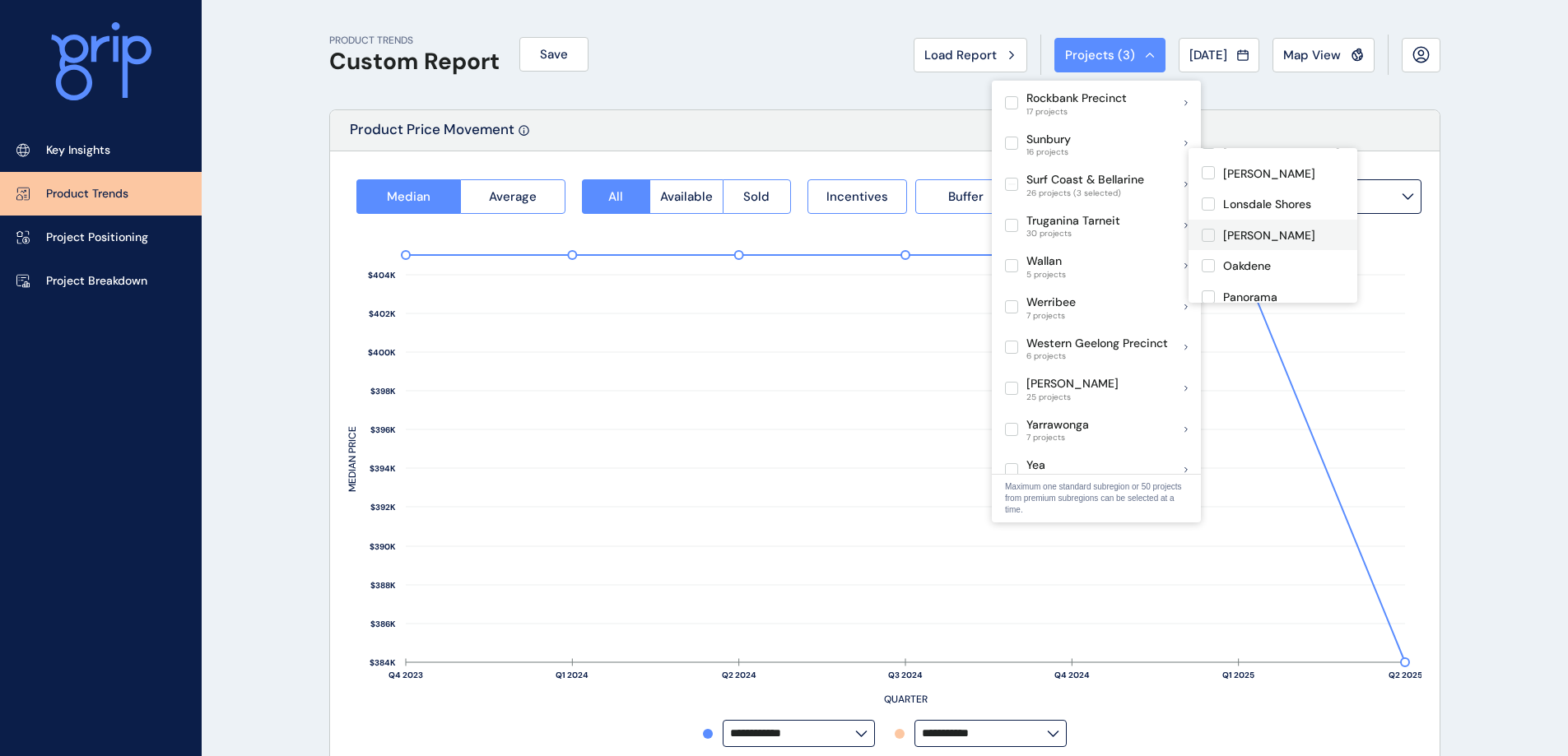
scroll to position [330, 0]
click at [1206, 242] on label at bounding box center [1208, 236] width 13 height 13
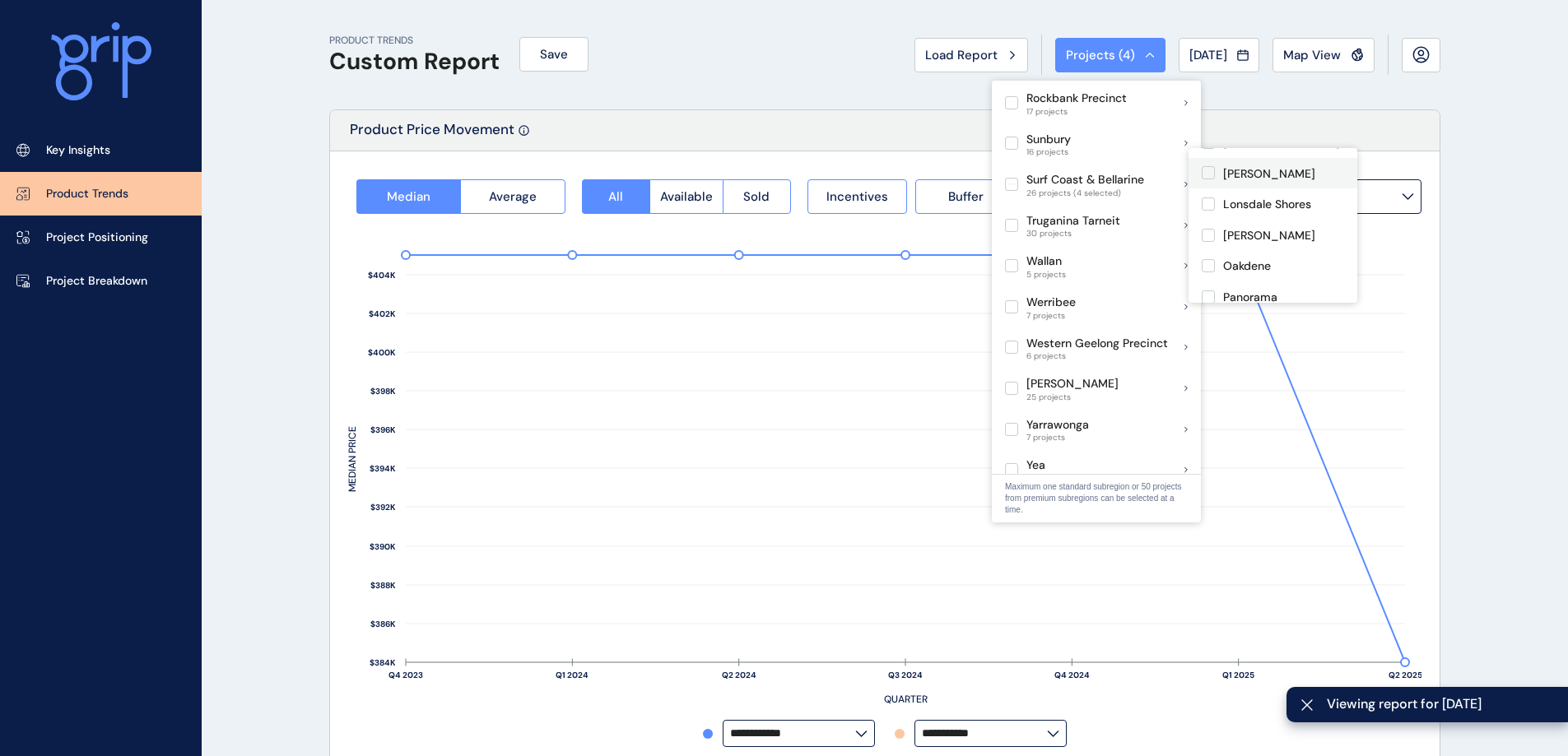
scroll to position [330, 0]
click at [1208, 180] on label at bounding box center [1208, 173] width 13 height 13
click at [1211, 150] on label at bounding box center [1208, 144] width 13 height 13
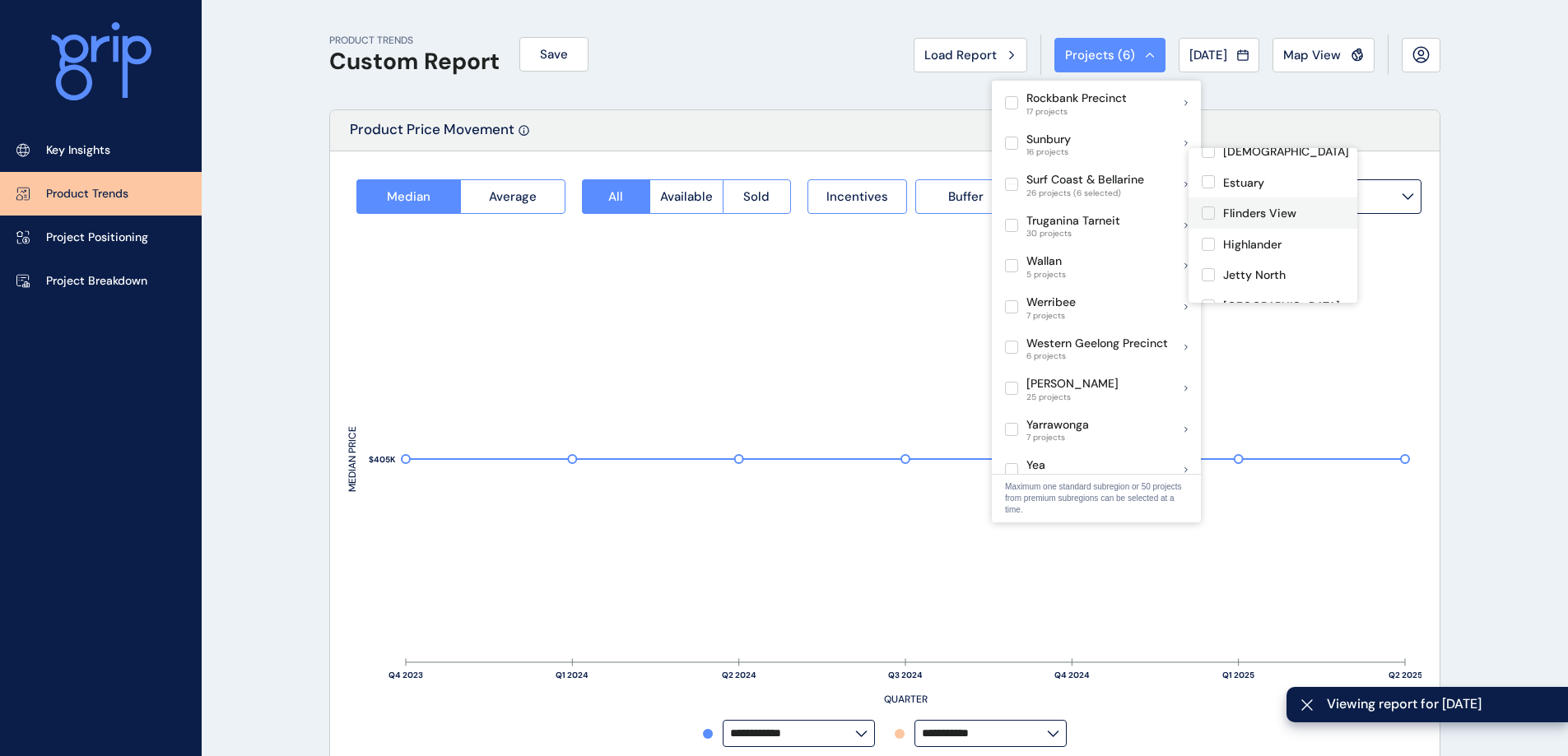
scroll to position [166, 0]
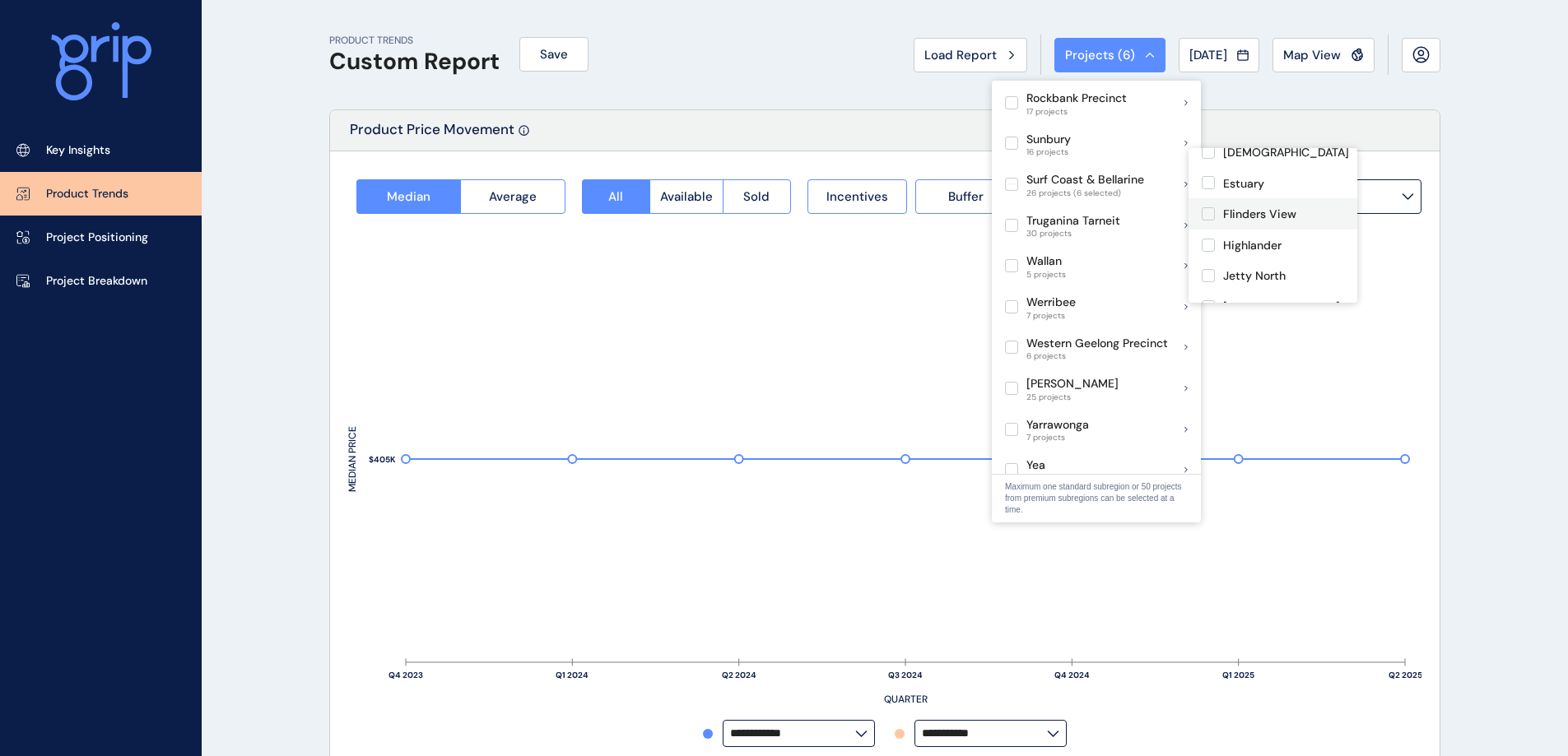
click at [1206, 220] on label at bounding box center [1208, 214] width 13 height 13
click at [1208, 180] on label at bounding box center [1208, 172] width 13 height 13
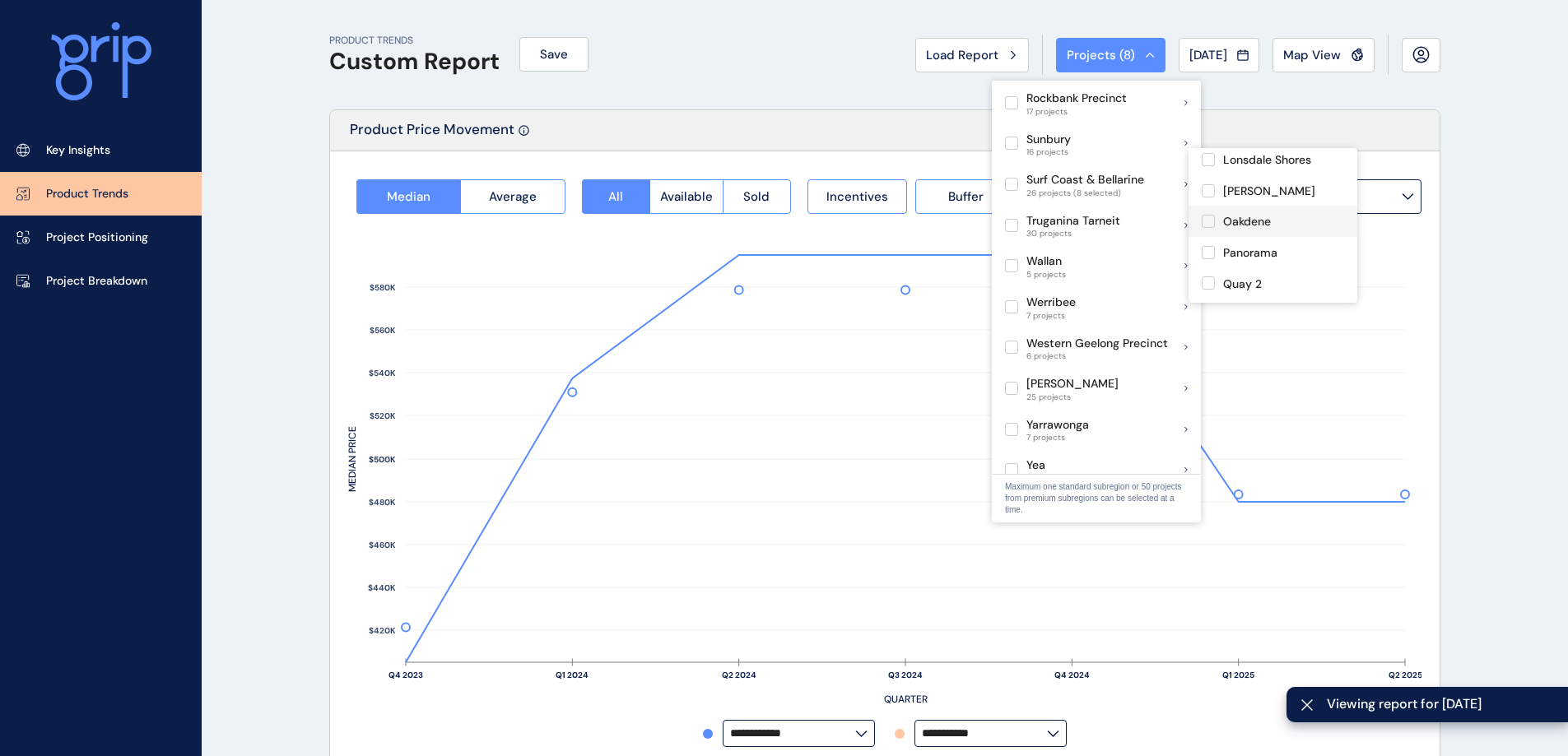
click at [1210, 228] on label at bounding box center [1208, 221] width 13 height 13
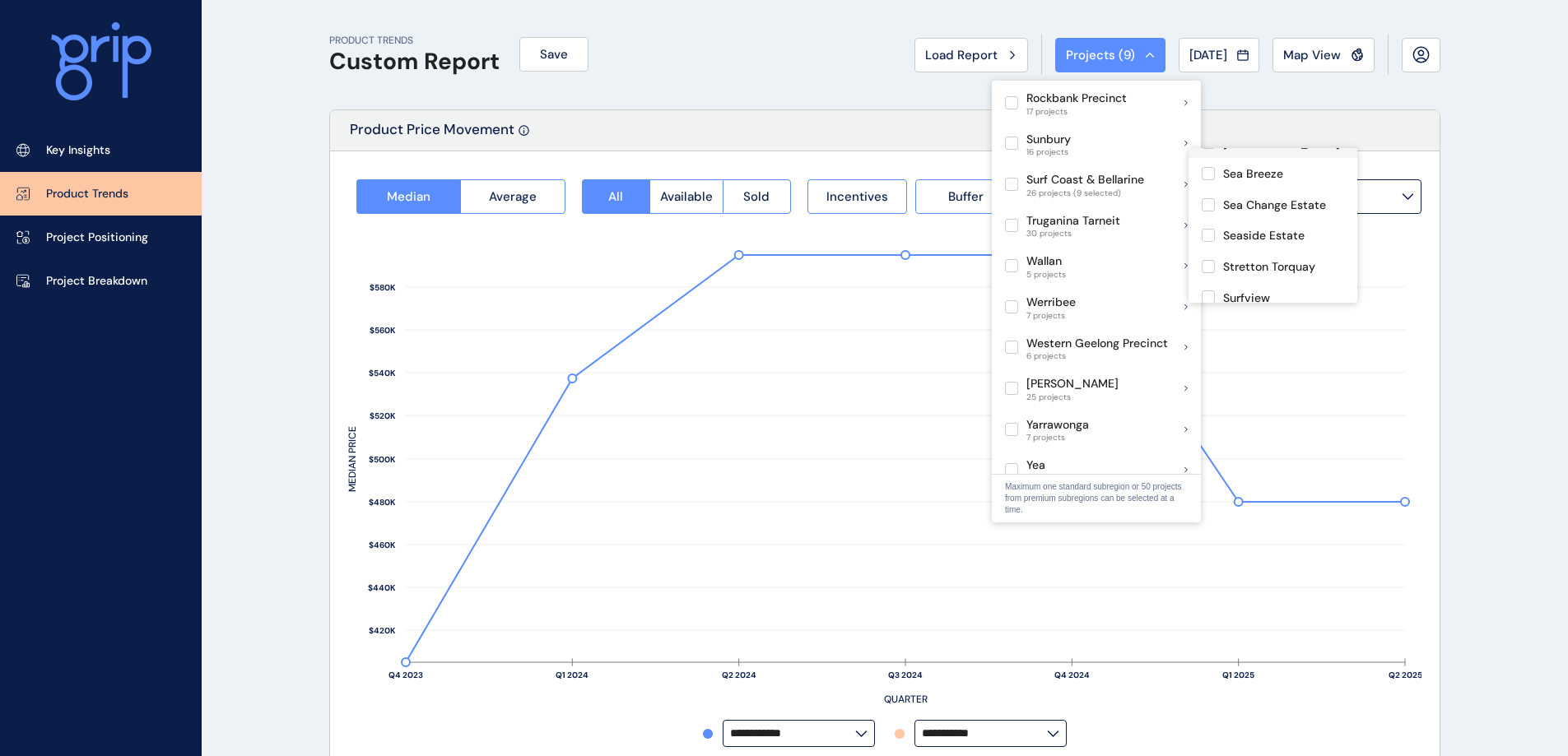
scroll to position [577, 0]
click at [1203, 149] on label at bounding box center [1208, 143] width 13 height 13
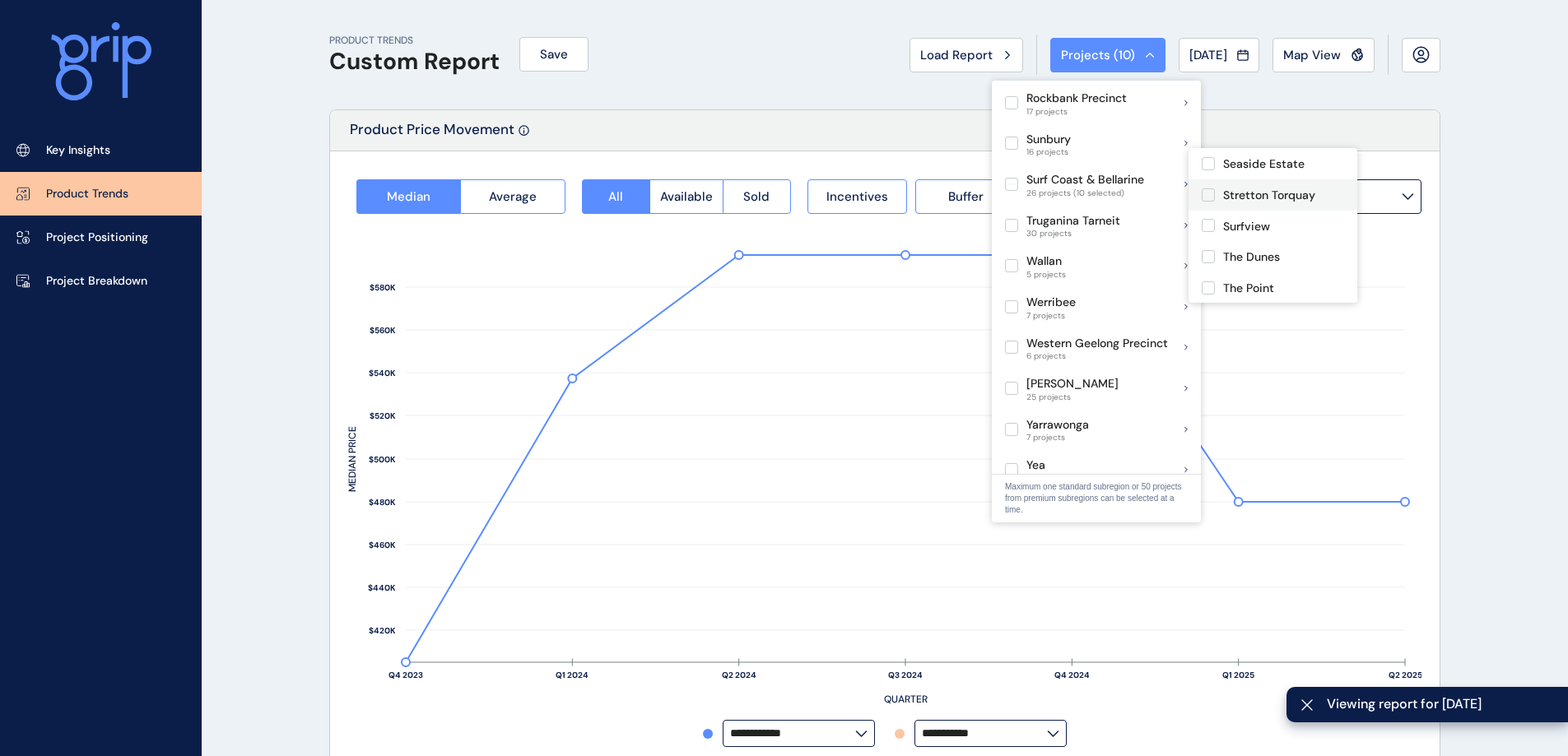
scroll to position [666, 0]
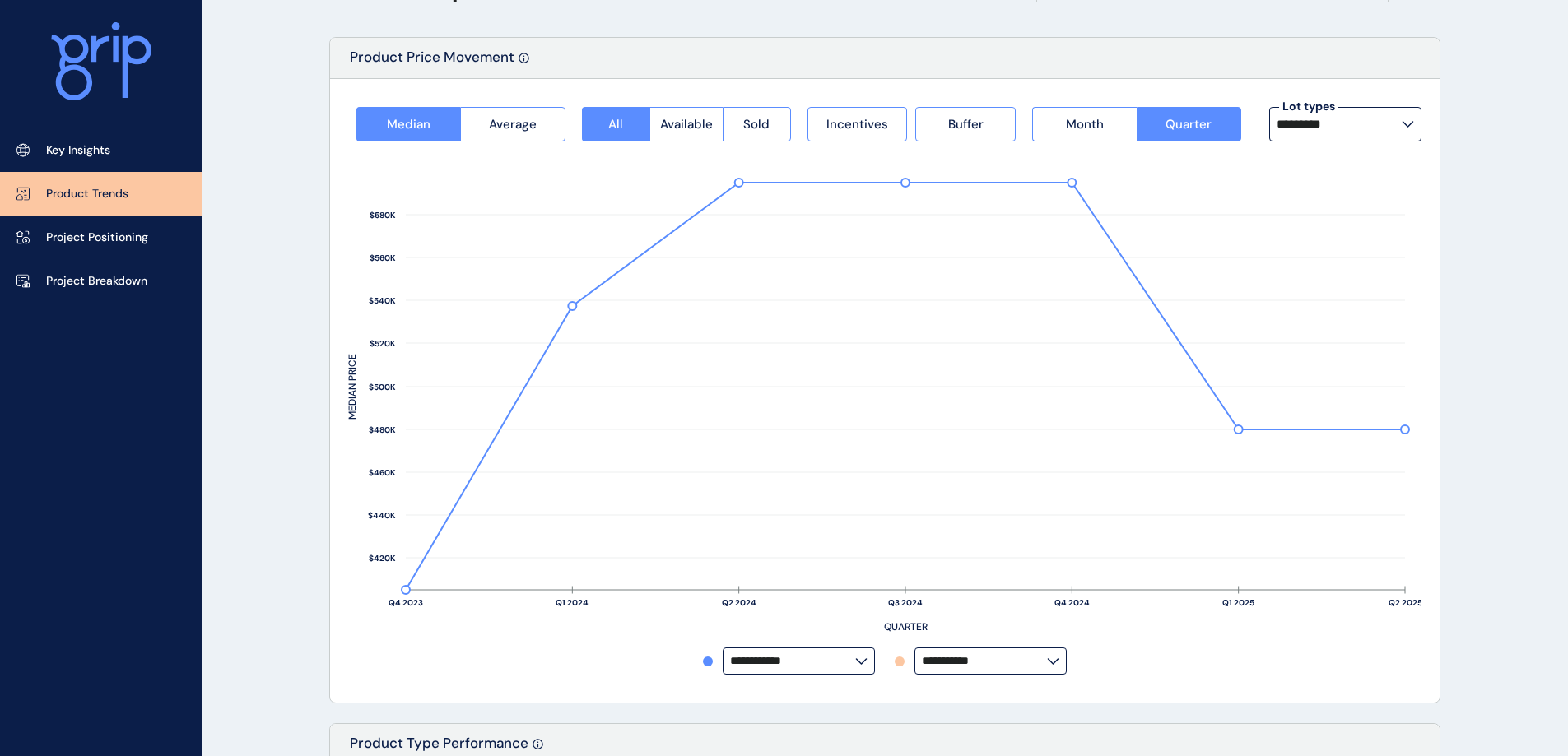
scroll to position [73, 0]
